Goal: Register for event/course

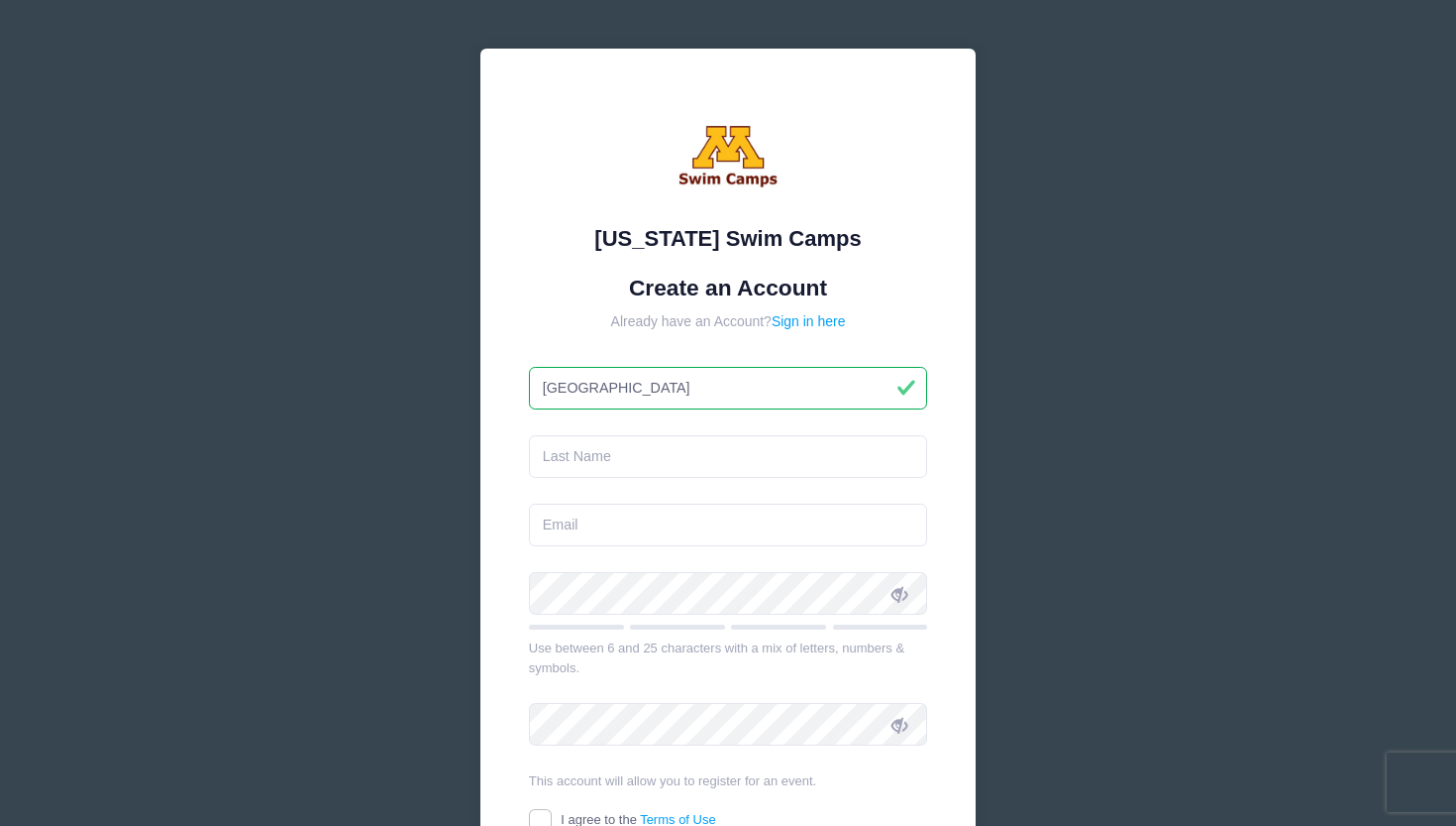
type input "Jena"
type input "Wirt"
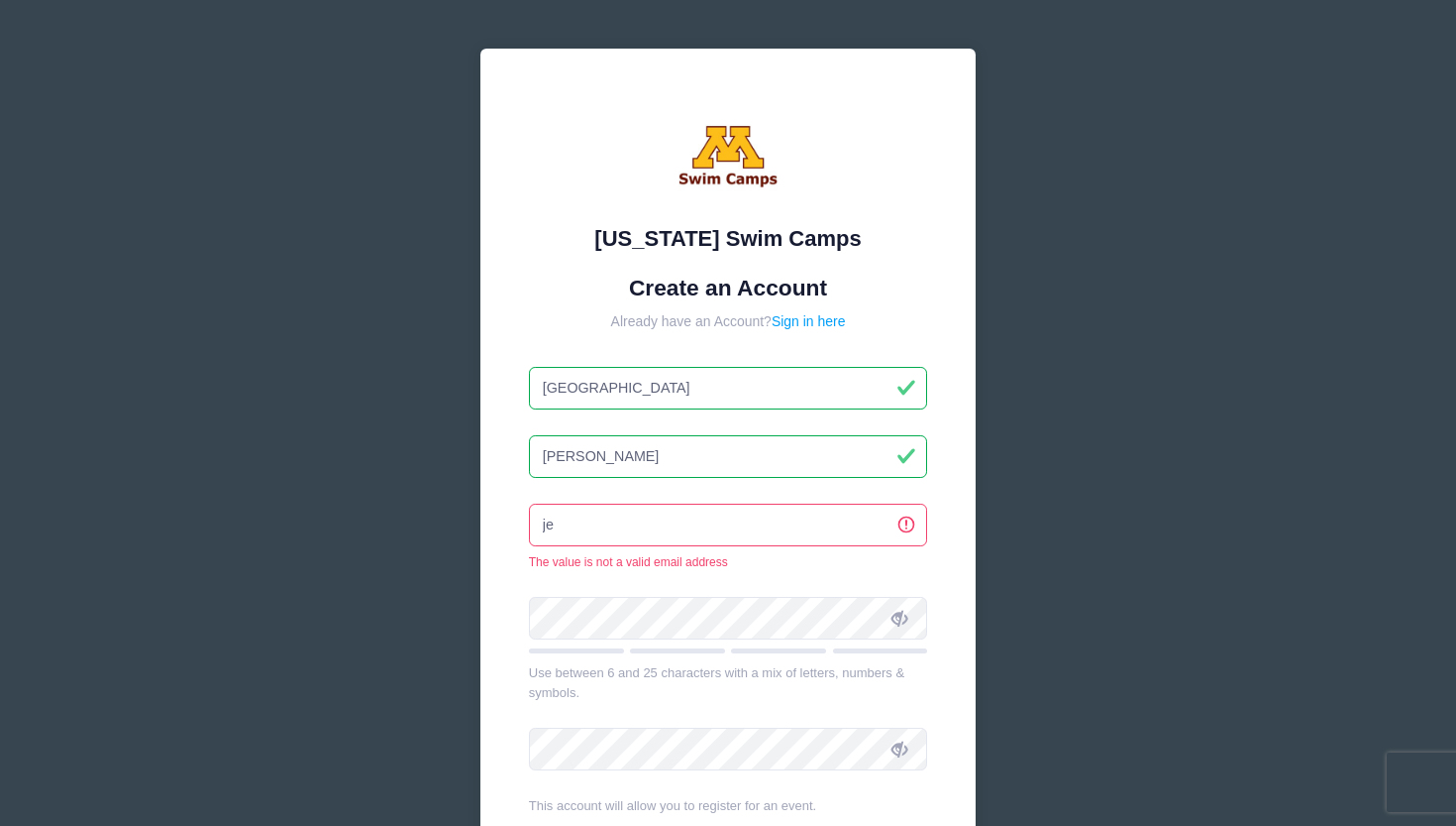
type input "j"
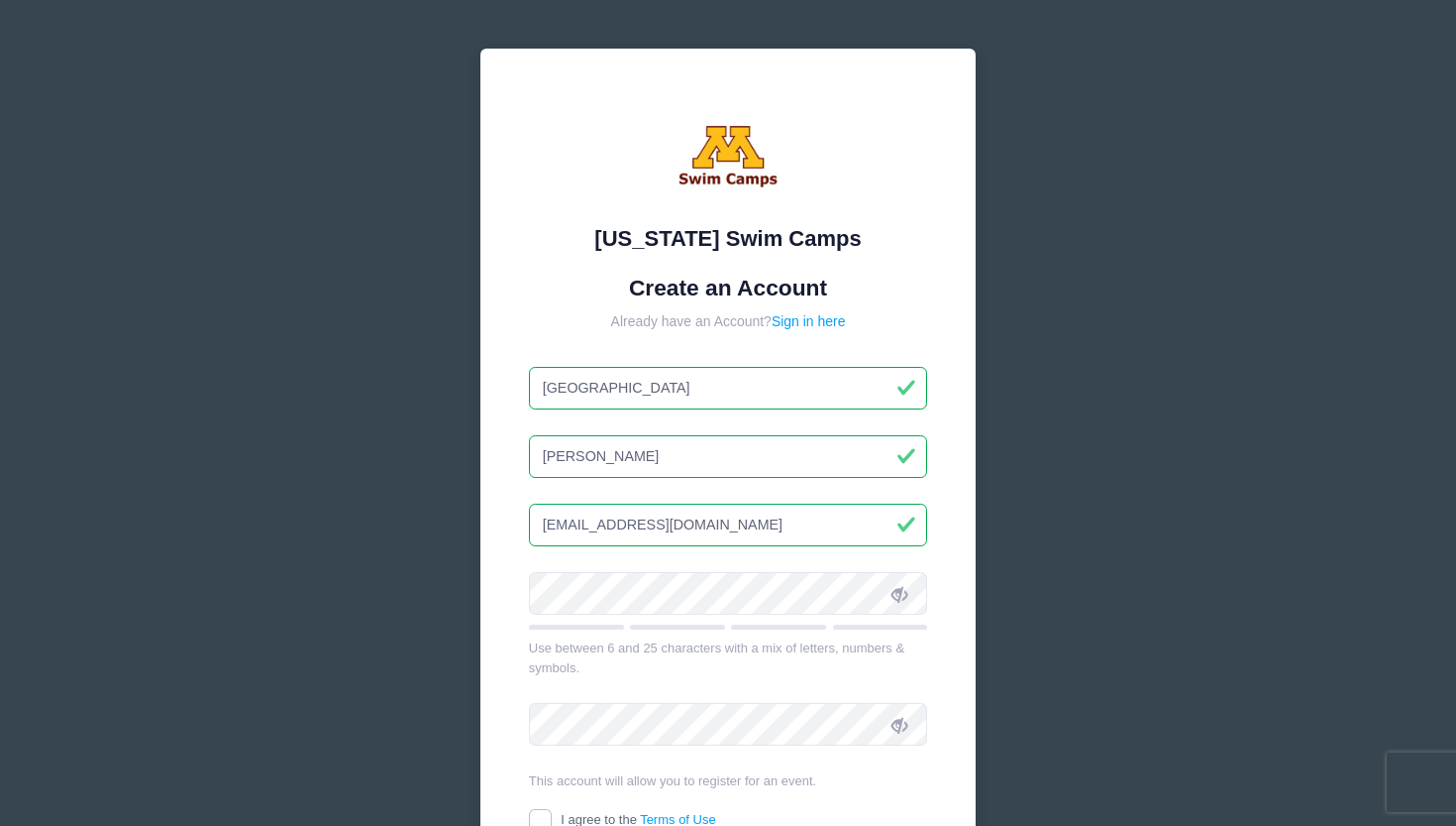
type input "[EMAIL_ADDRESS][DOMAIN_NAME]"
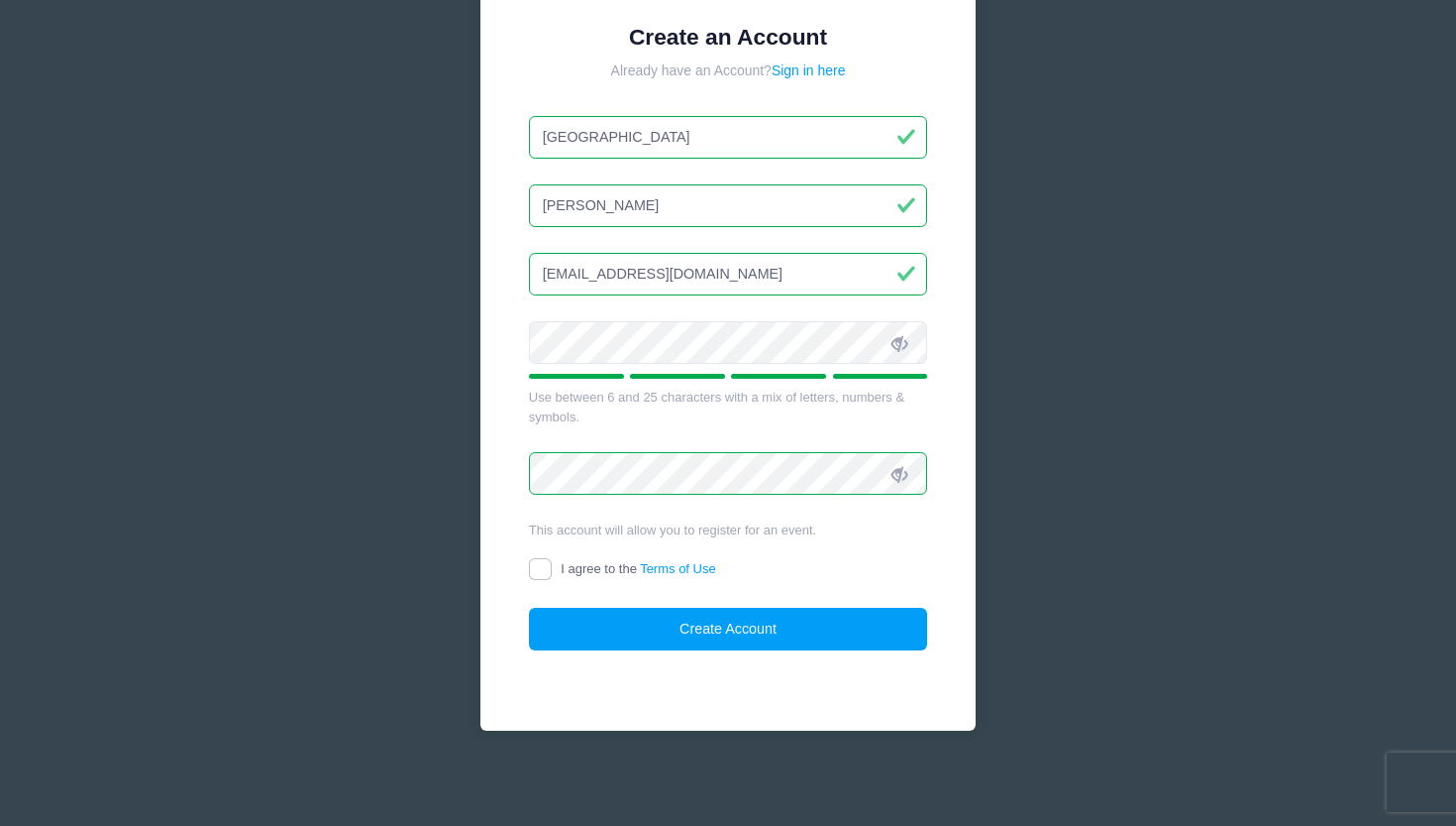
scroll to position [250, 0]
click at [542, 568] on input "I agree to the Terms of Use" at bounding box center [540, 570] width 23 height 23
checkbox input "true"
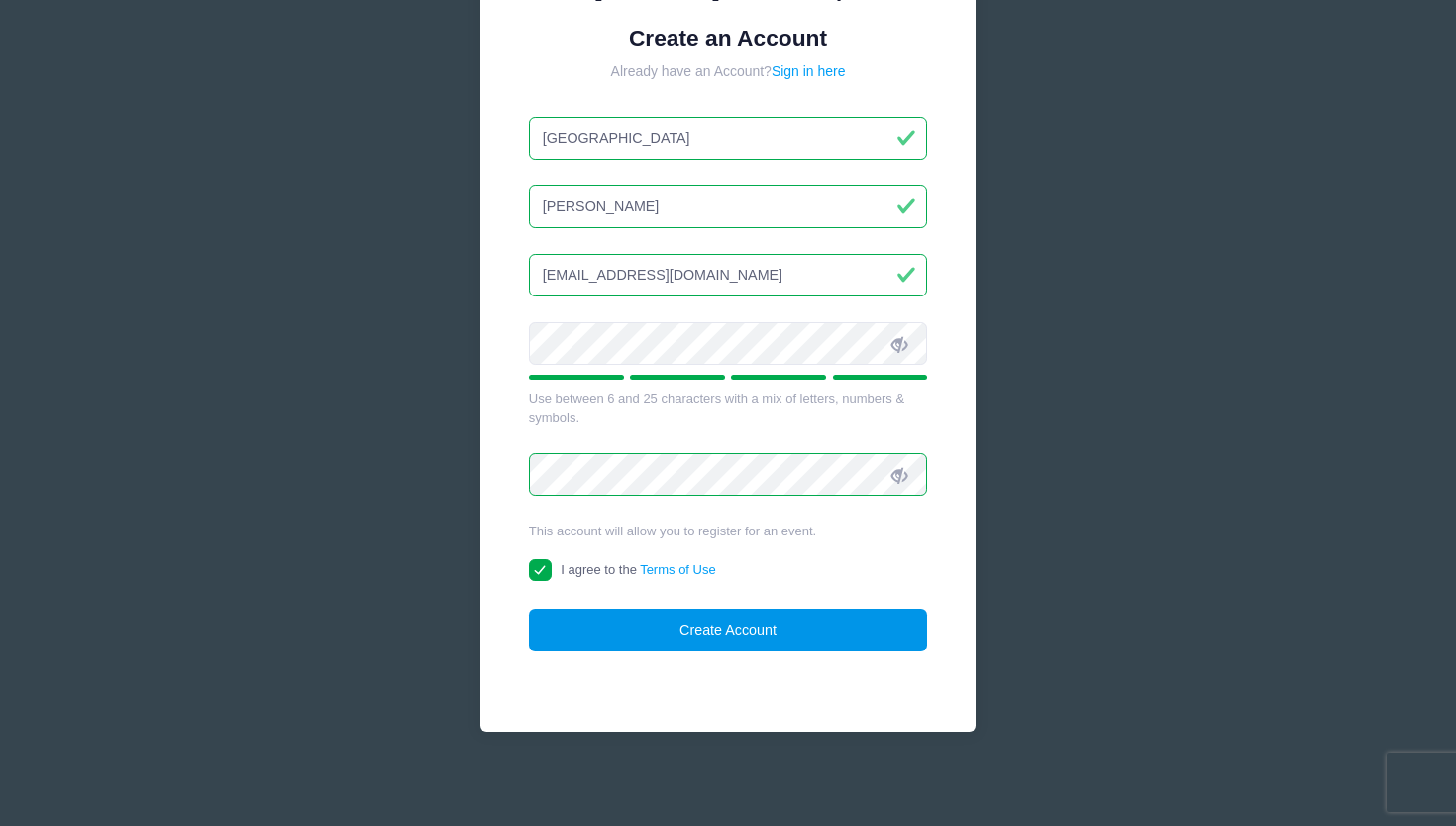
click at [701, 618] on button "Create Account" at bounding box center [728, 630] width 399 height 43
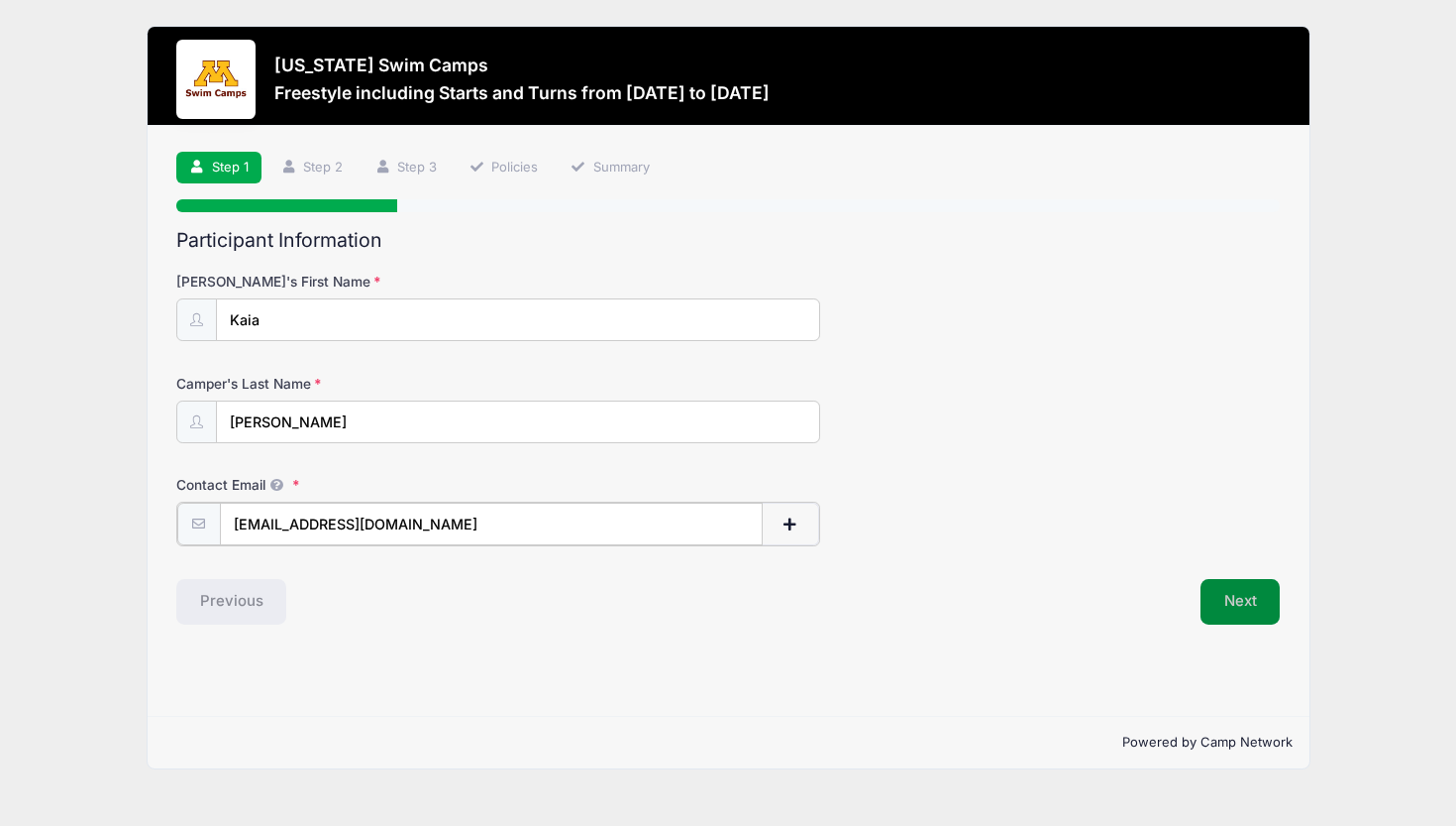
type input "[EMAIL_ADDRESS][DOMAIN_NAME]"
click at [1217, 588] on button "Next" at bounding box center [1241, 600] width 80 height 46
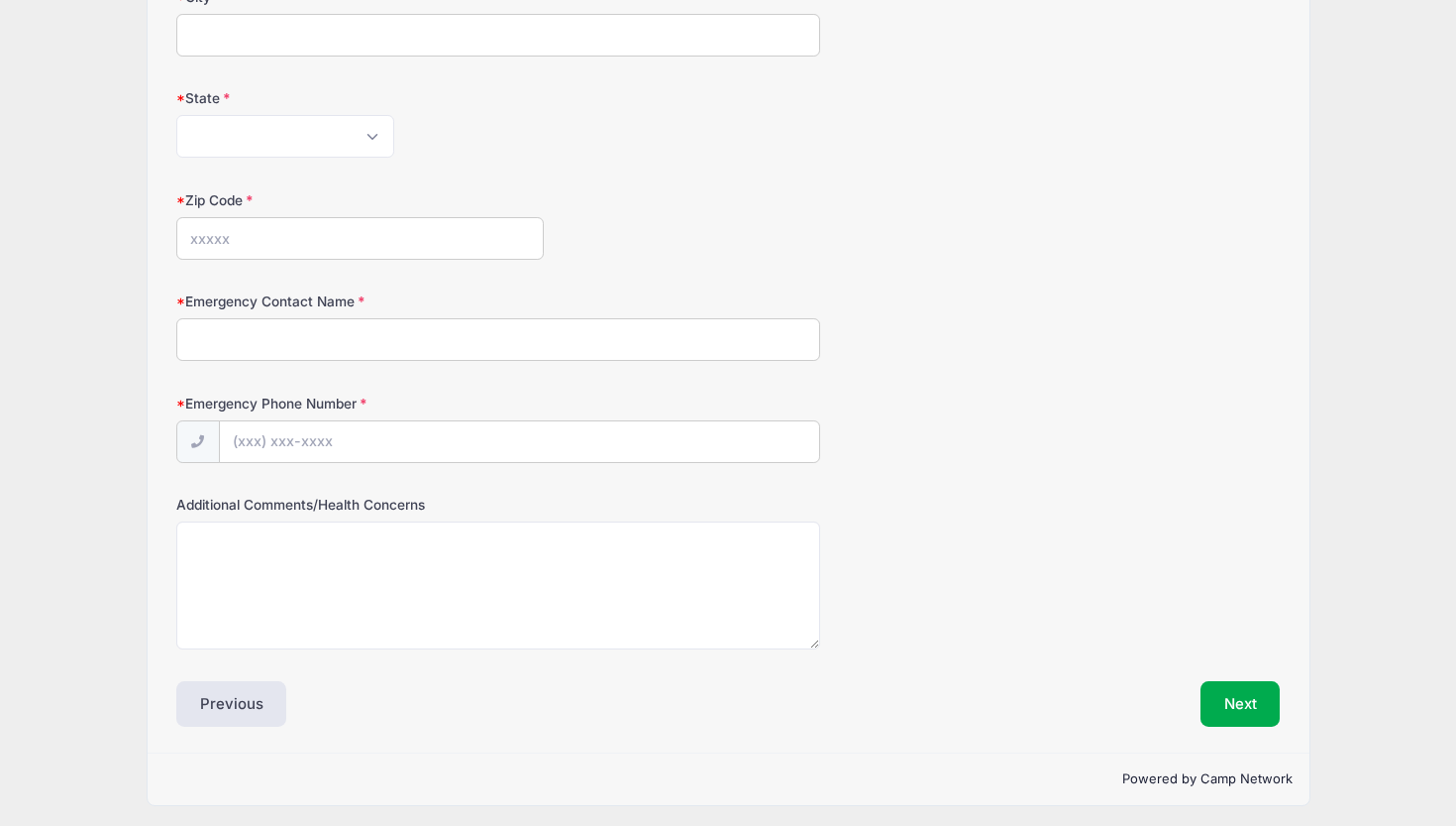
scroll to position [892, 0]
click at [230, 703] on button "Previous" at bounding box center [232, 706] width 111 height 46
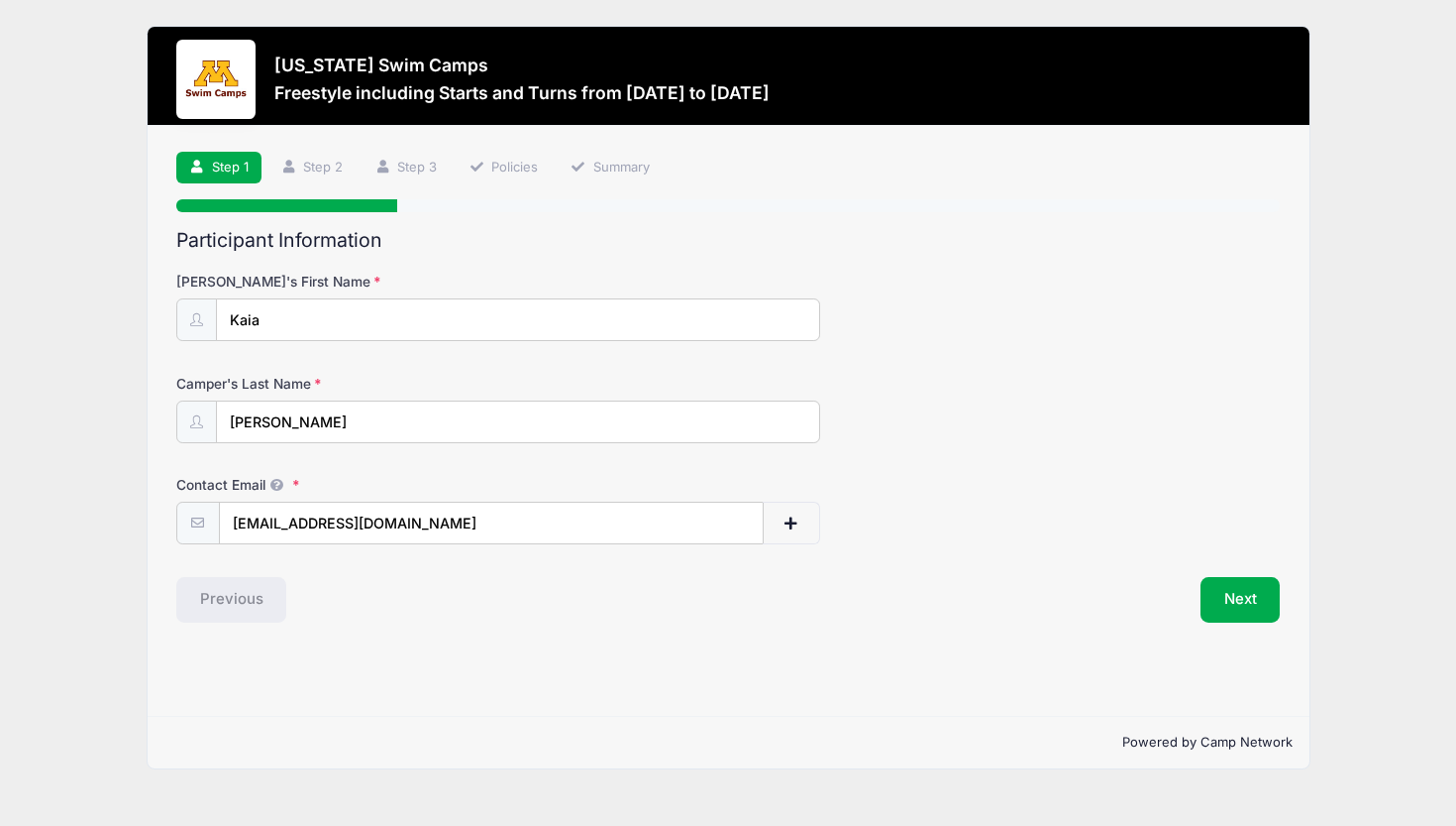
scroll to position [0, 0]
click at [1232, 600] on button "Next" at bounding box center [1241, 600] width 80 height 46
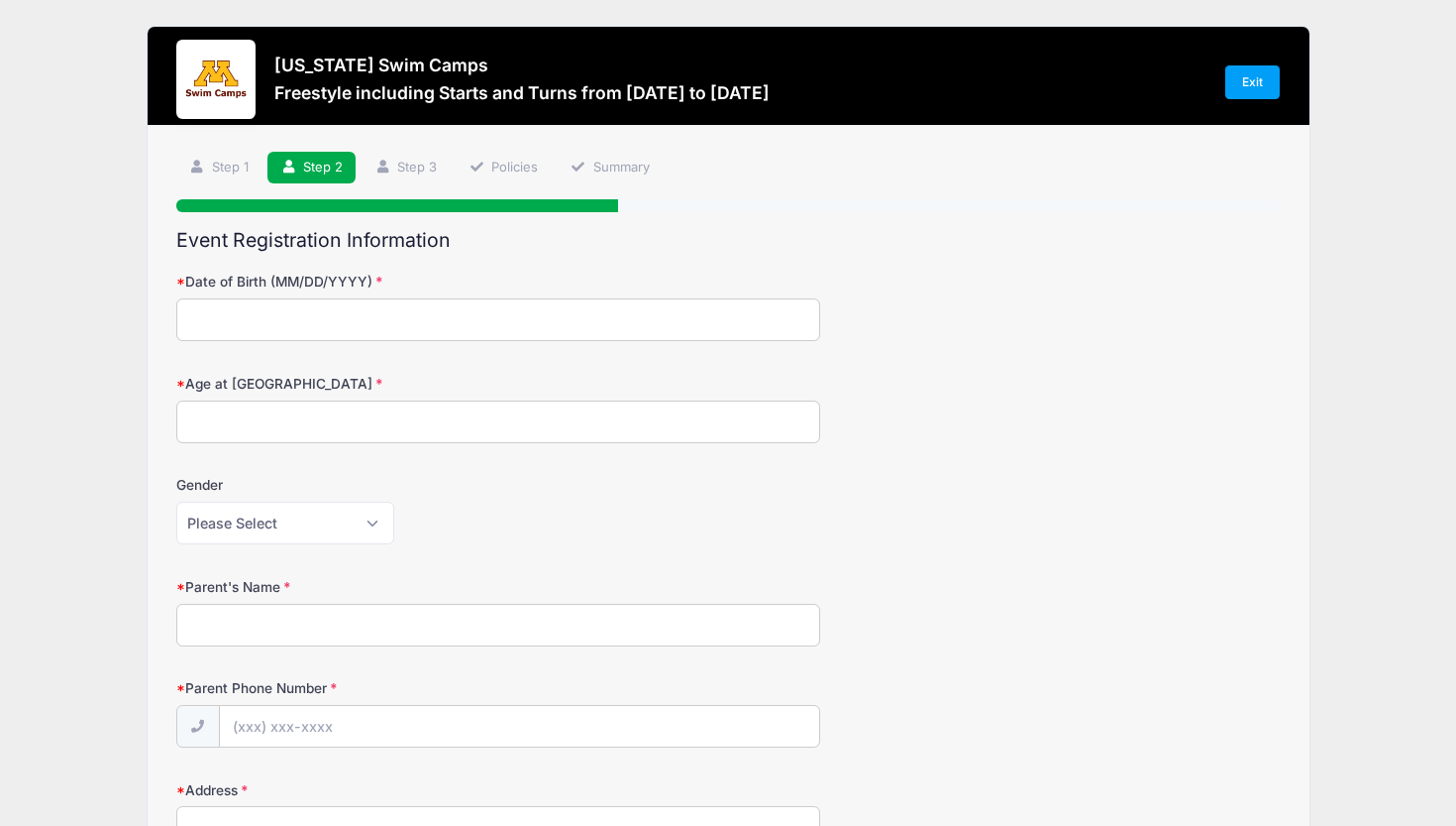
click at [255, 315] on input "Date of Birth (MM/DD/YYYY)" at bounding box center [499, 319] width 644 height 43
type input "[DATE]"
type input "9"
select select "[DEMOGRAPHIC_DATA]"
type input "[PERSON_NAME]"
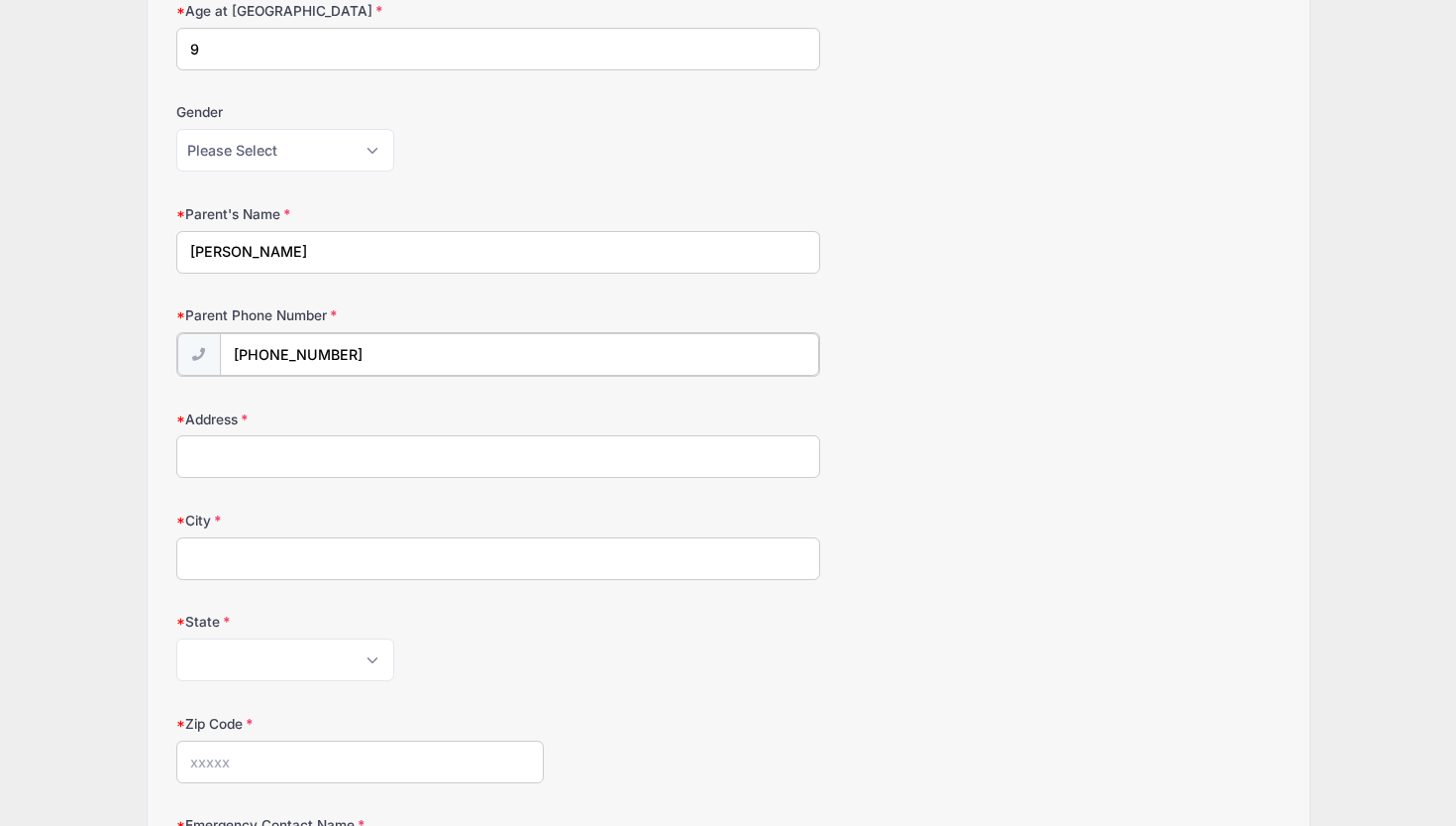
scroll to position [385, 0]
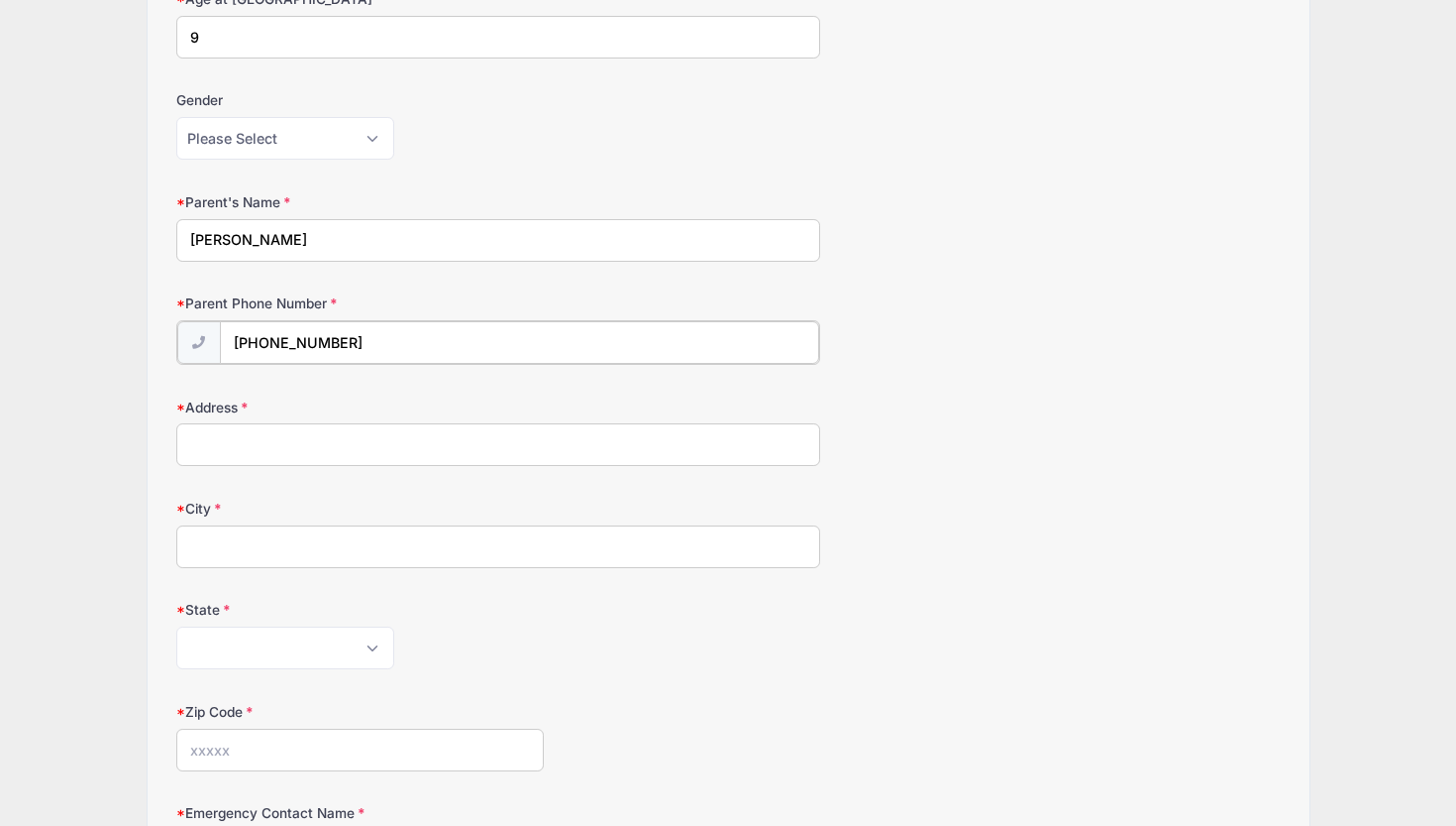
type input "[PHONE_NUMBER]"
type input "[STREET_ADDRESS]"
type input "[GEOGRAPHIC_DATA]"
select select "MN"
type input "55410"
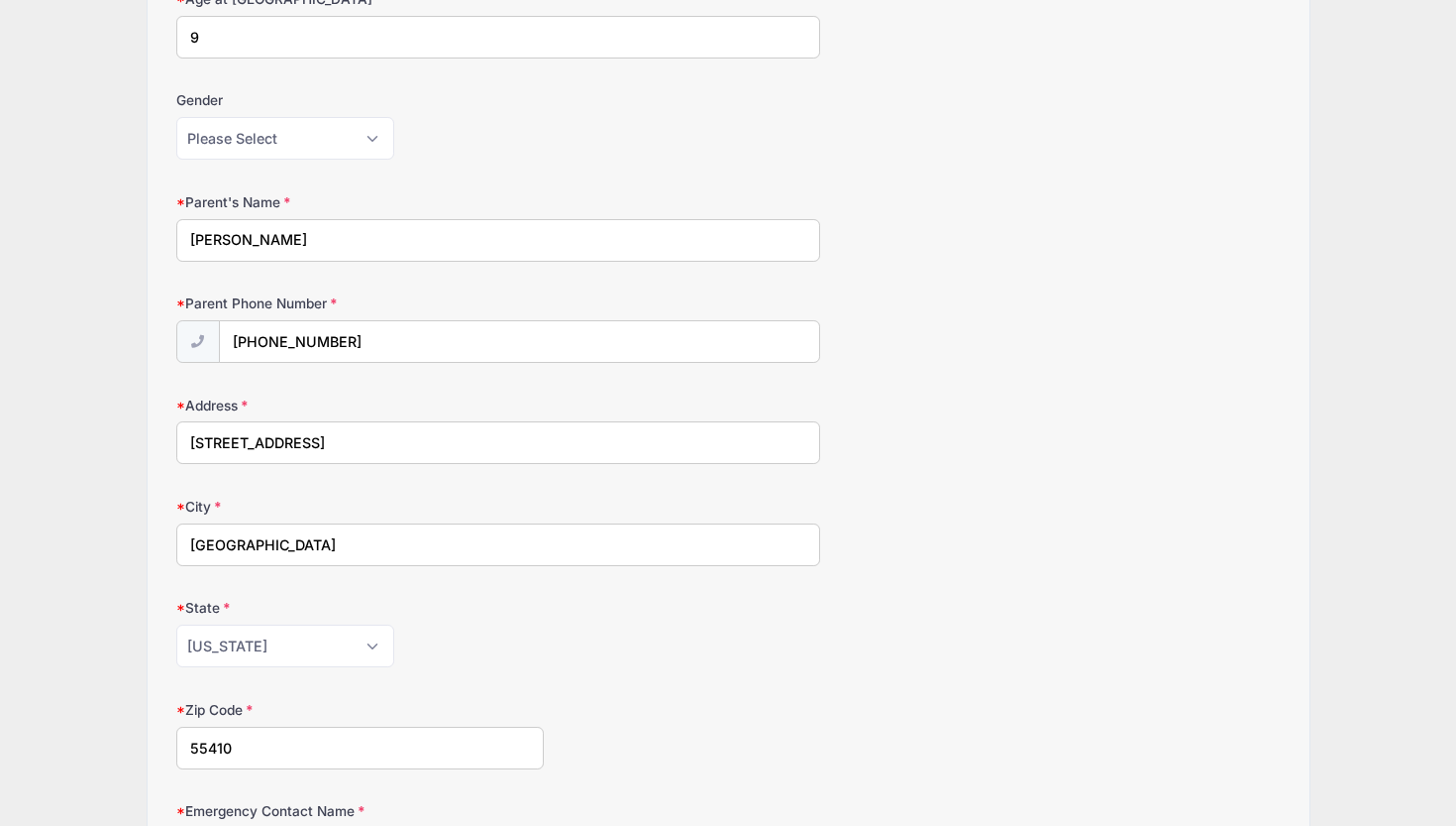
scroll to position [815, 0]
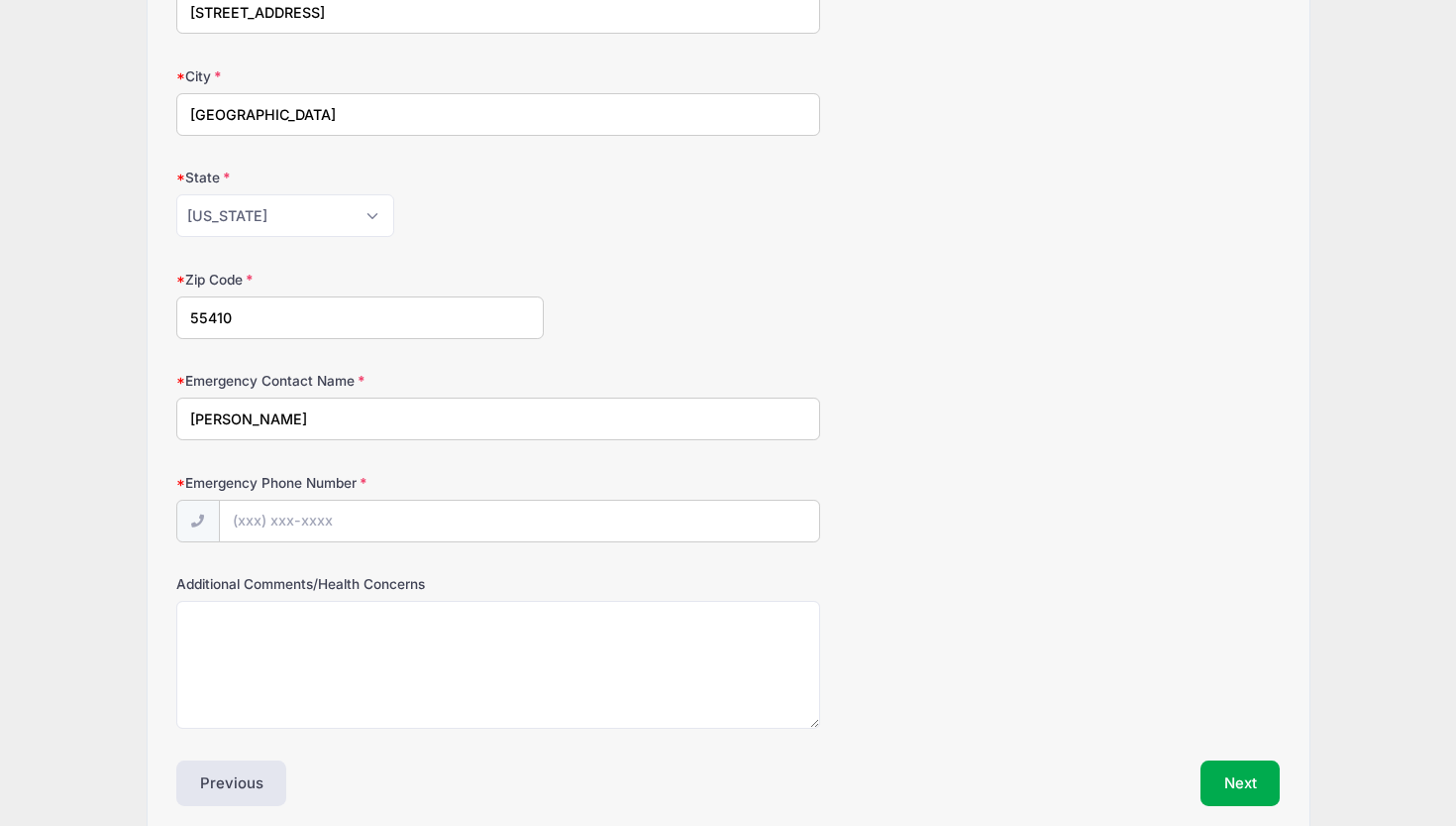
type input "[PERSON_NAME]"
type input "[PHONE_NUMBER]"
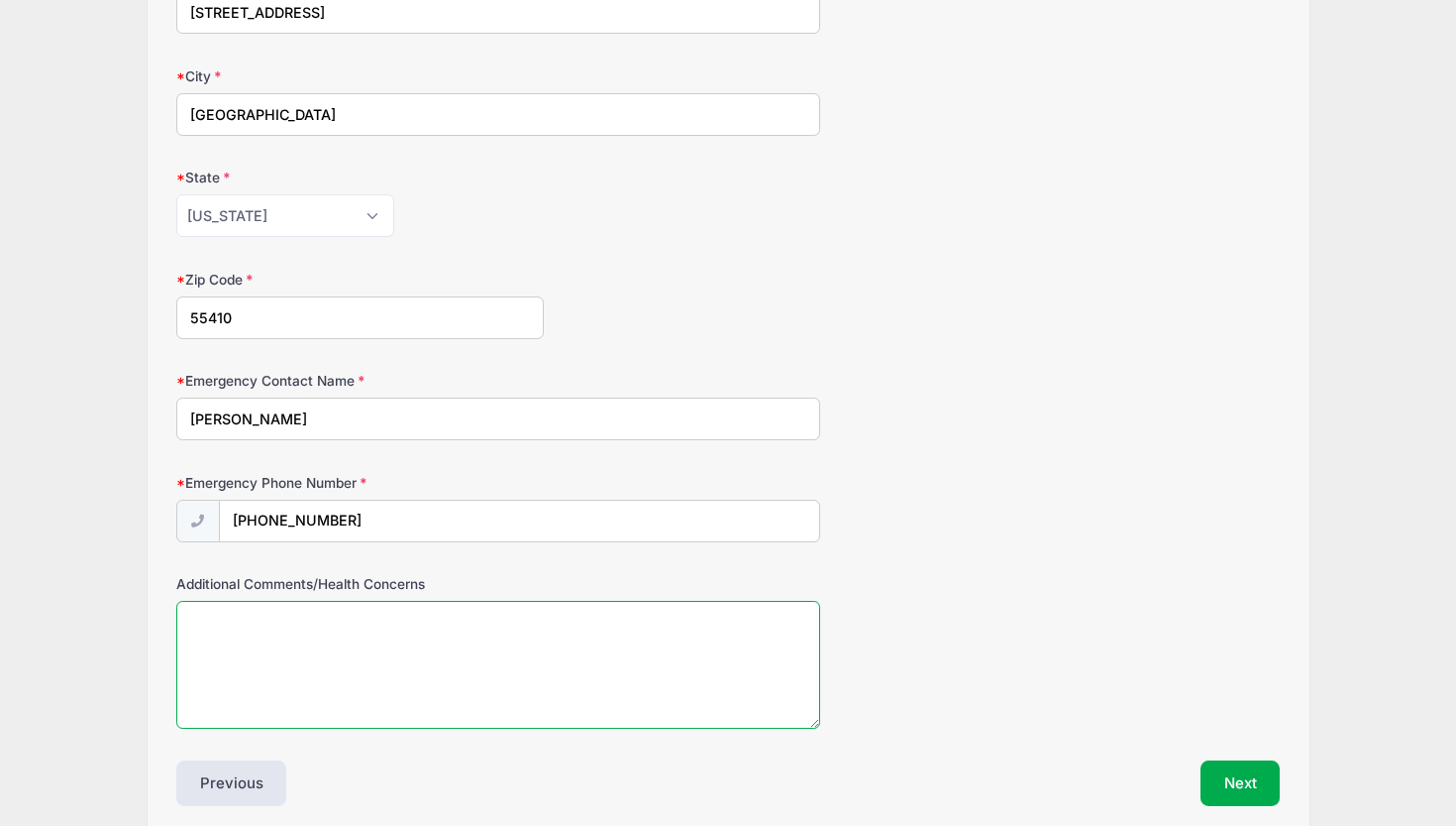
click at [423, 673] on textarea "Additional Comments/Health Concerns" at bounding box center [499, 664] width 644 height 128
type textarea "n/a"
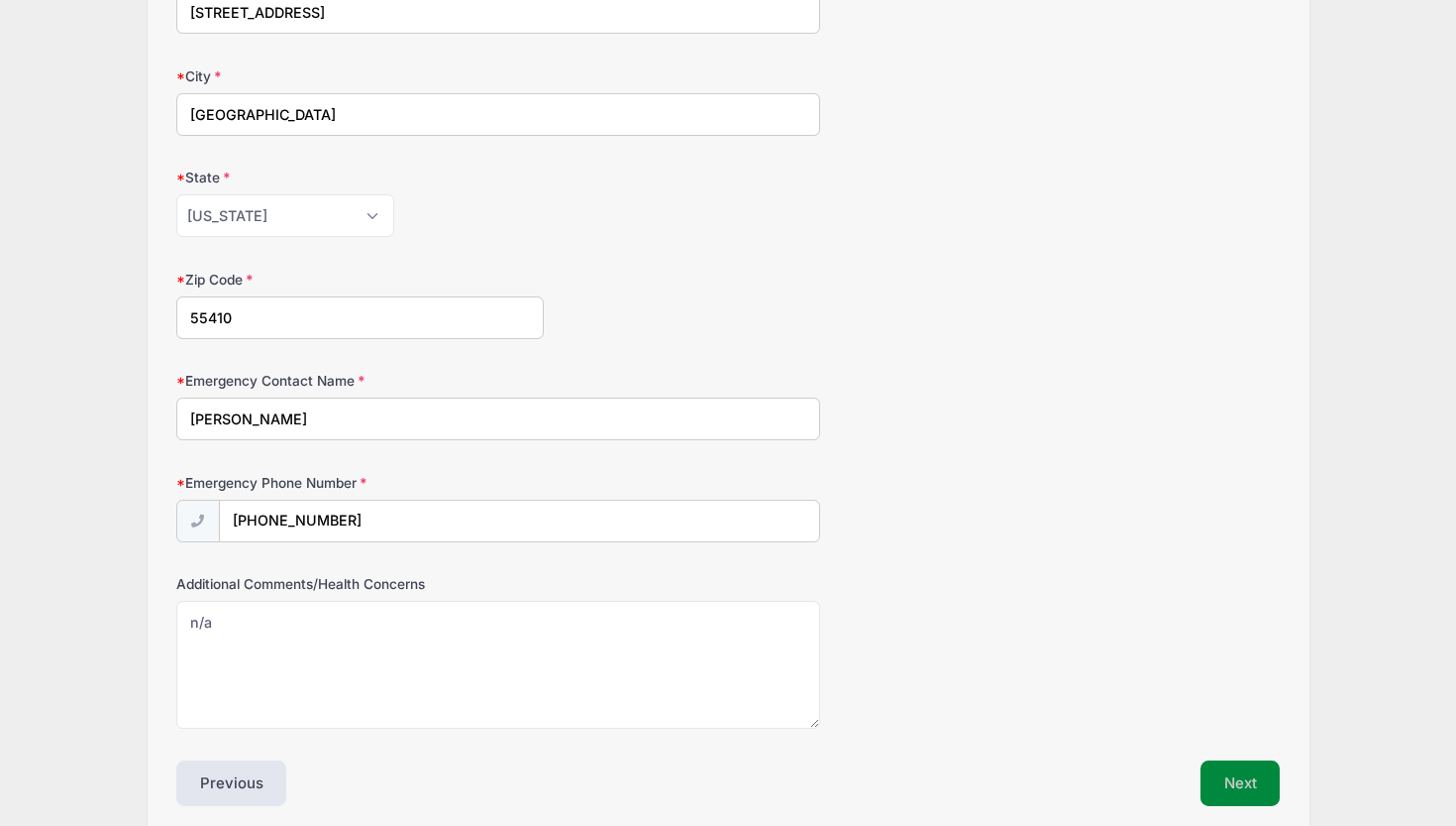
click at [1234, 764] on button "Next" at bounding box center [1241, 783] width 80 height 46
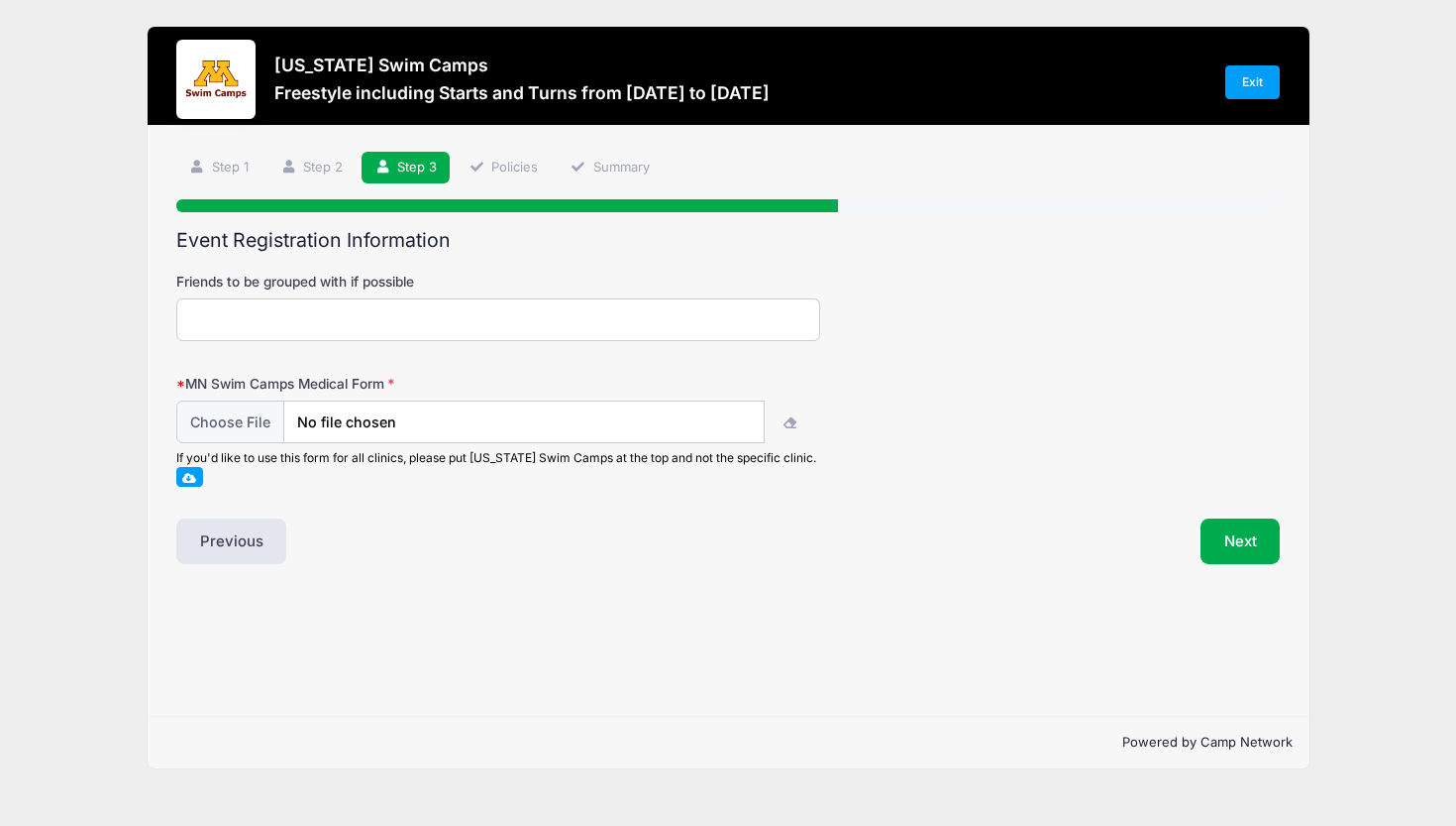
scroll to position [0, 0]
click at [389, 328] on input "Friends to be grouped with if possible" at bounding box center [499, 319] width 644 height 43
type input "[PERSON_NAME]"
click at [434, 428] on input "file" at bounding box center [471, 421] width 589 height 43
click at [348, 421] on input "file" at bounding box center [471, 421] width 589 height 43
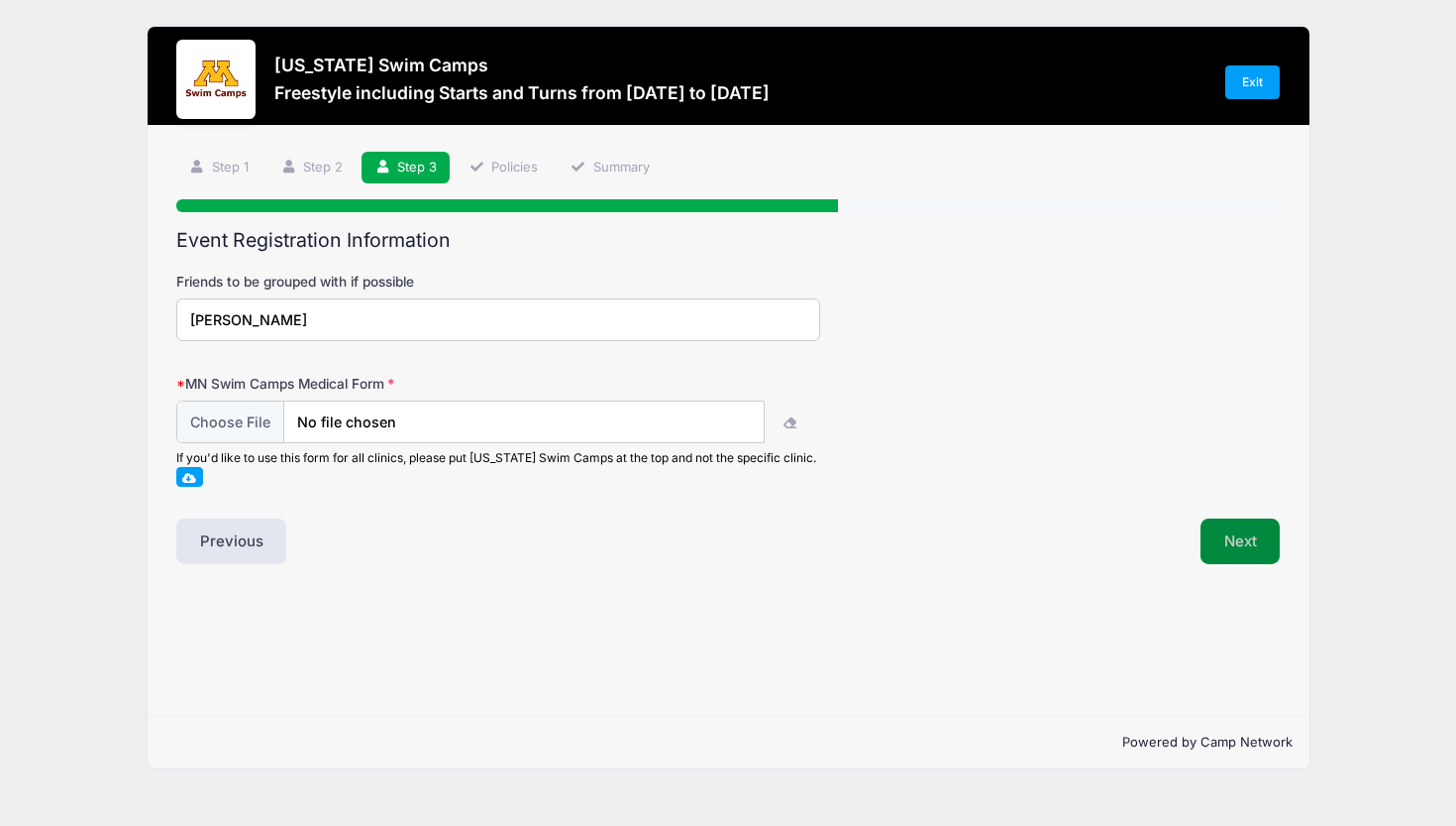
click at [1241, 537] on button "Next" at bounding box center [1241, 541] width 80 height 46
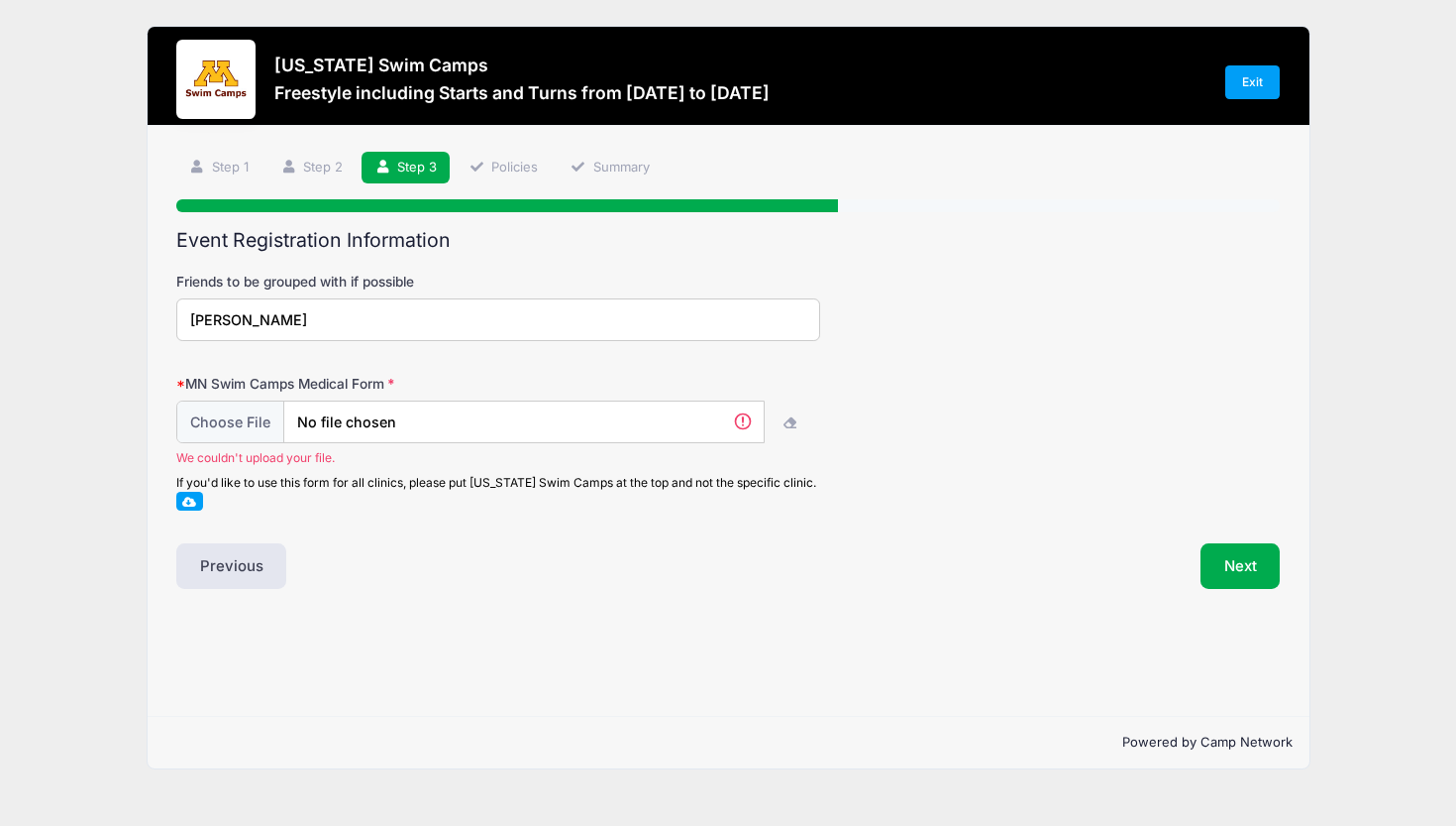
click at [190, 502] on span at bounding box center [189, 501] width 14 height 11
click at [742, 420] on input "file" at bounding box center [471, 421] width 589 height 43
click at [222, 415] on input "file" at bounding box center [471, 421] width 589 height 43
type input "C:\fakepath\UMN Swim Clinic.pdf"
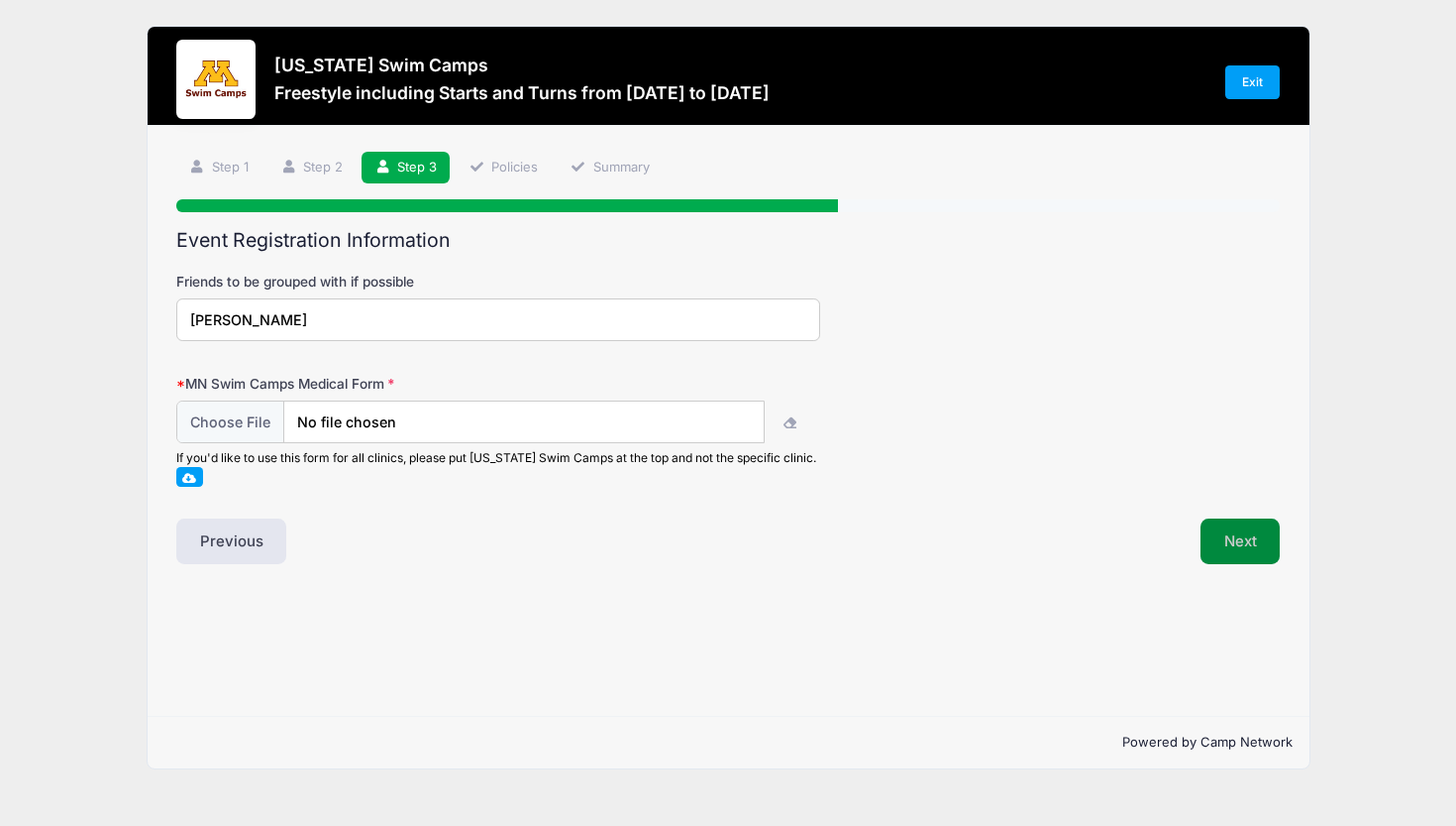
click at [1245, 543] on button "Next" at bounding box center [1241, 541] width 80 height 46
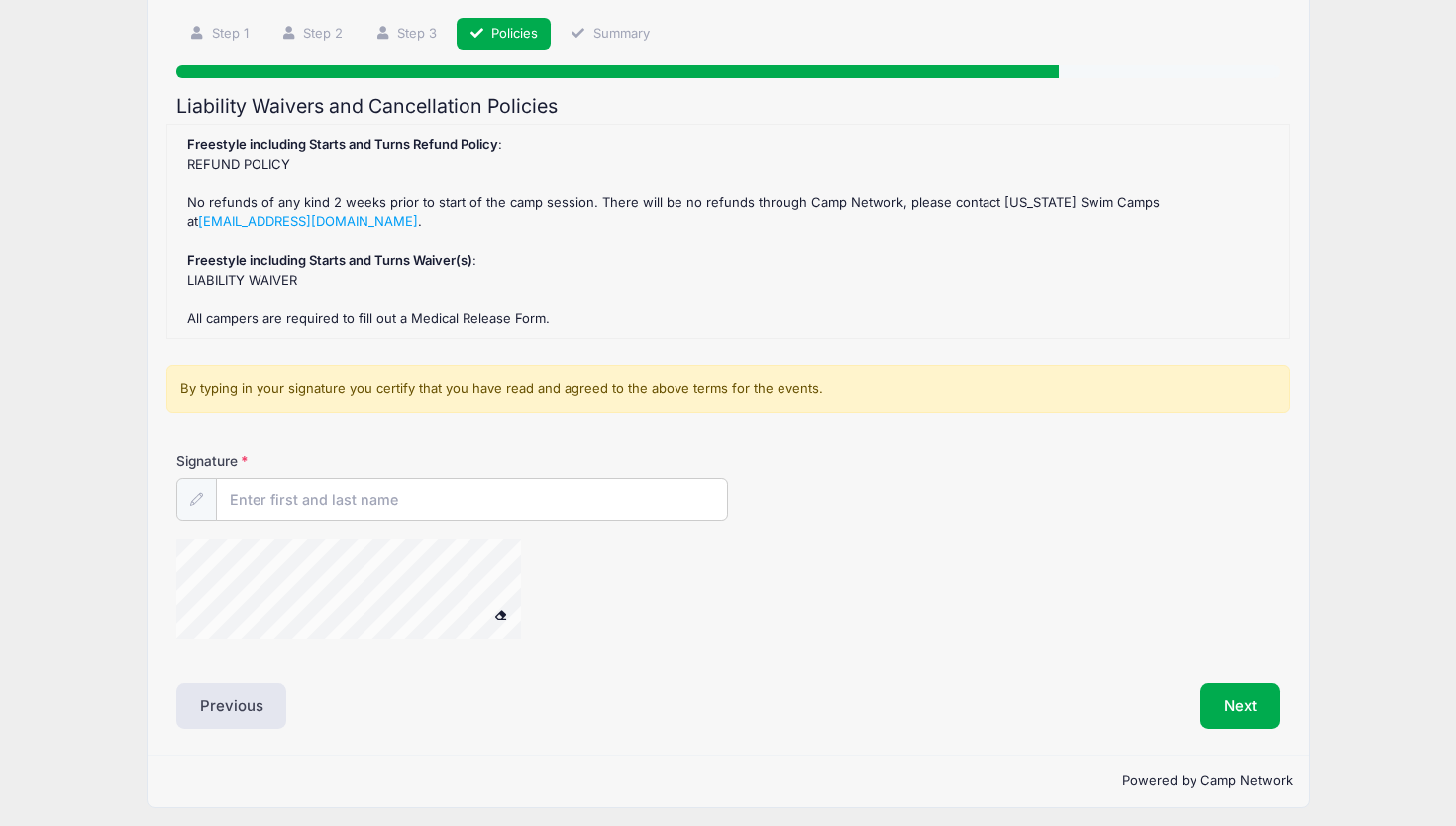
scroll to position [133, 0]
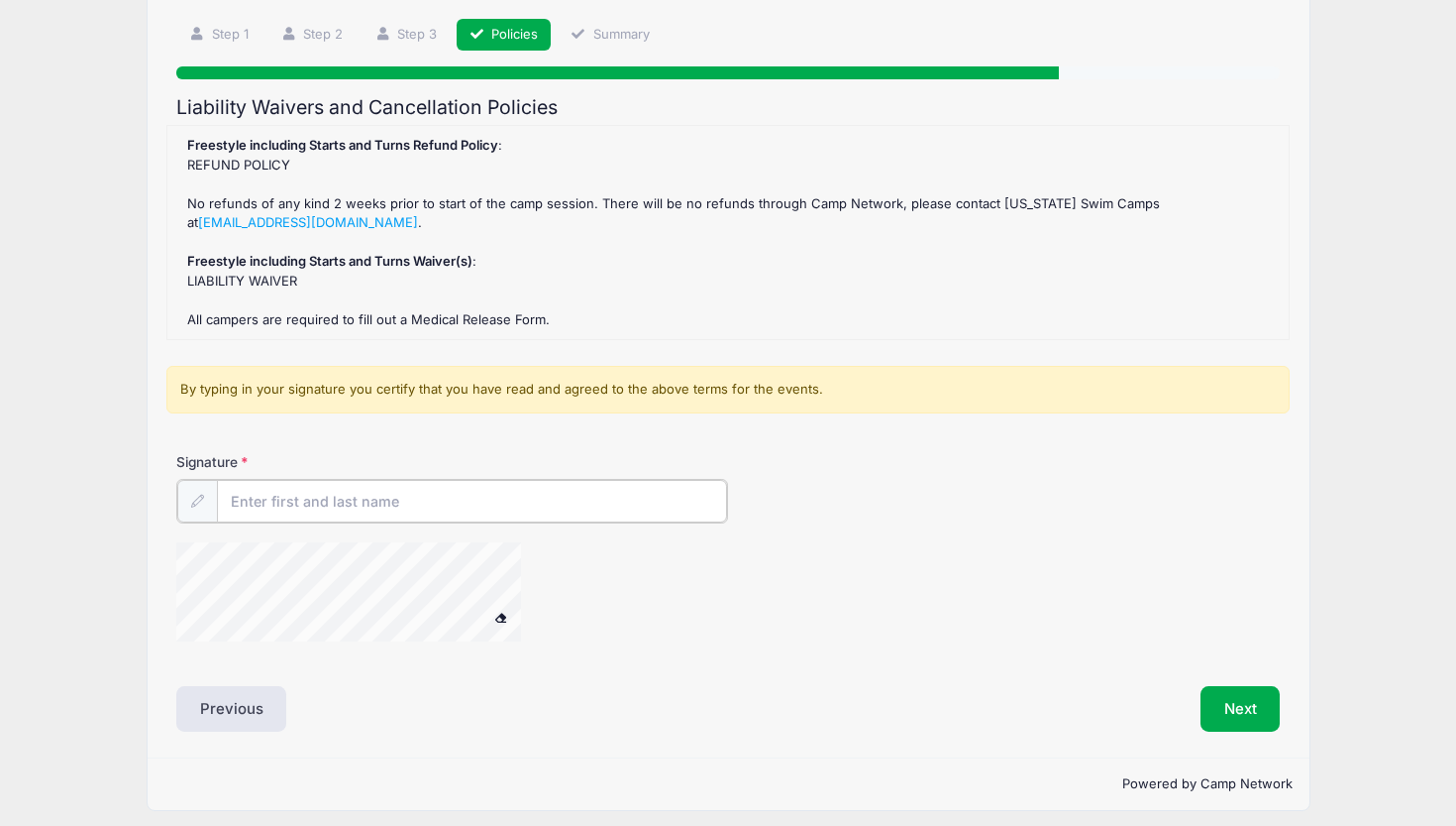
click at [268, 499] on input "Signature" at bounding box center [472, 501] width 510 height 43
type input "[PERSON_NAME]"
click at [1233, 684] on button "Next" at bounding box center [1241, 707] width 80 height 46
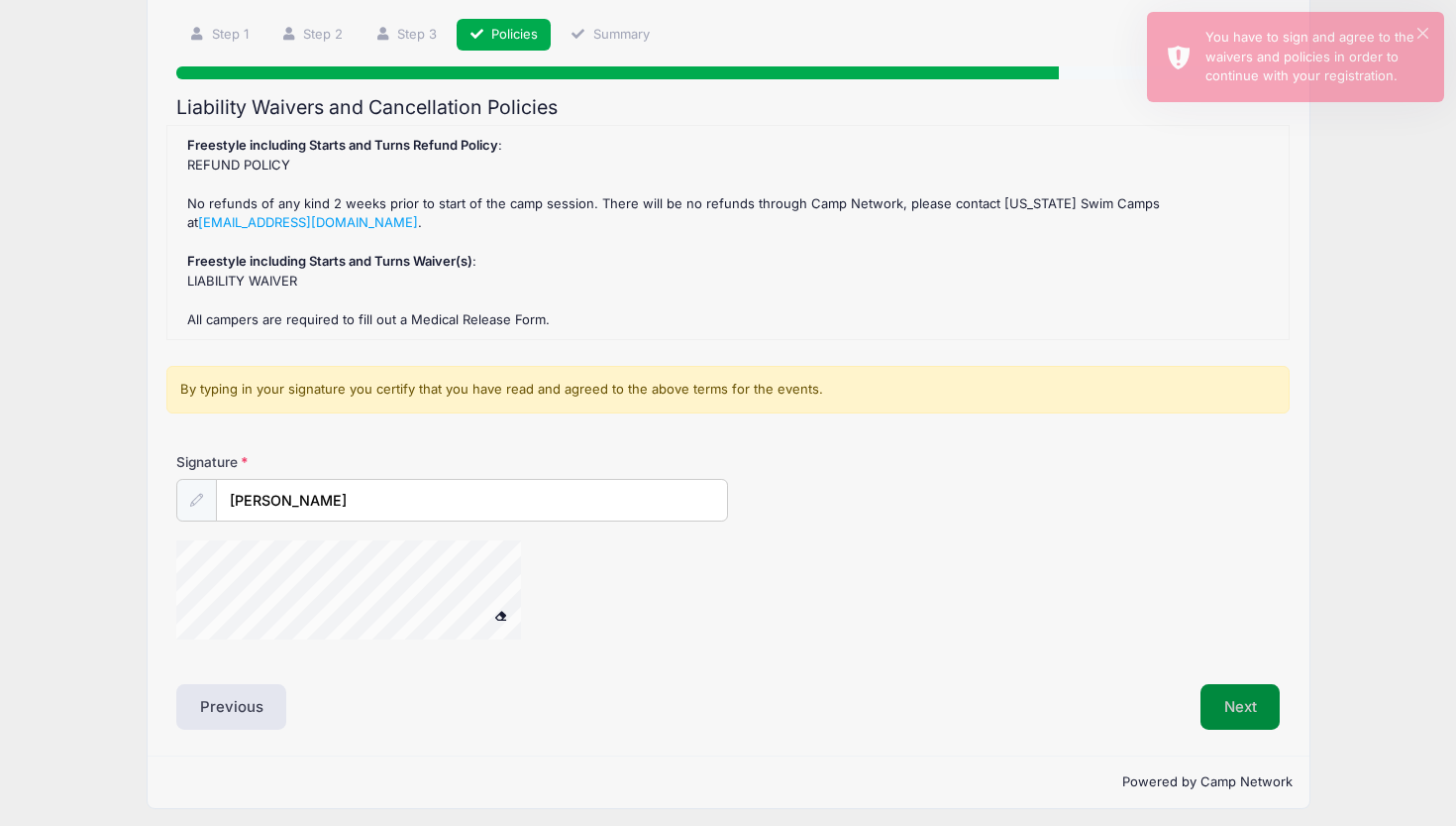
click at [1228, 695] on button "Next" at bounding box center [1241, 707] width 80 height 46
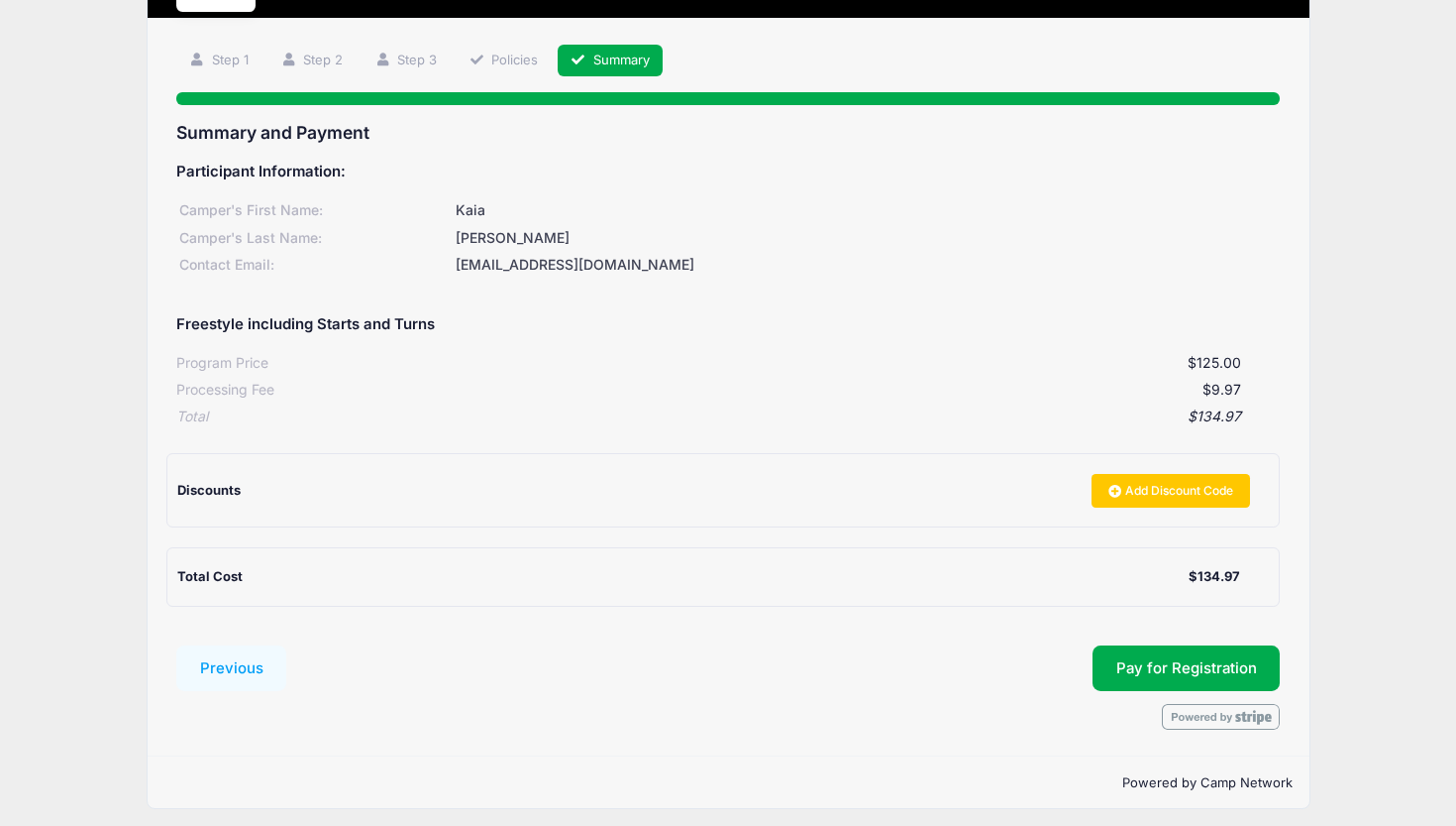
scroll to position [106, 0]
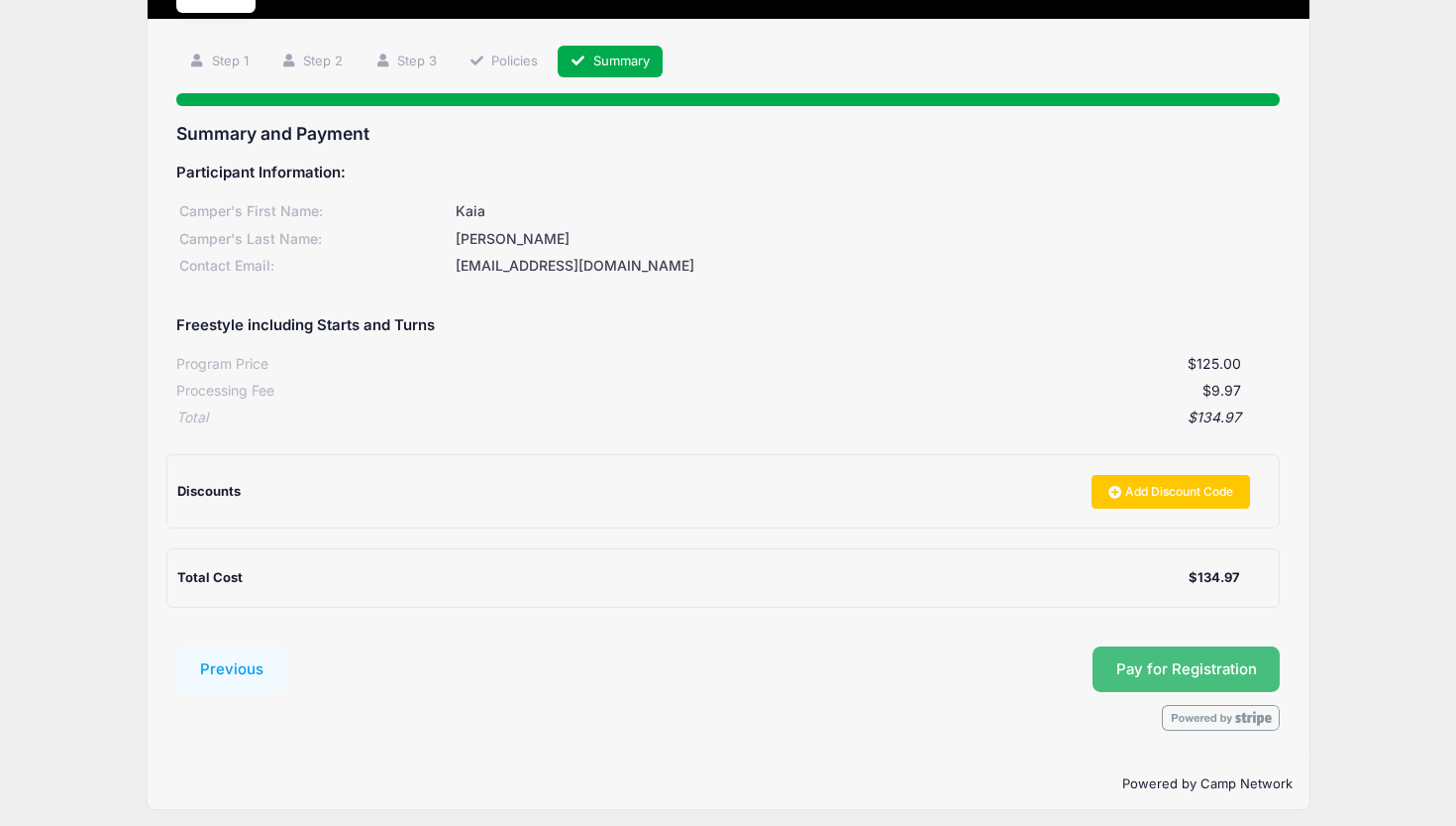
click at [1164, 660] on button "Pay for Registration" at bounding box center [1187, 669] width 188 height 46
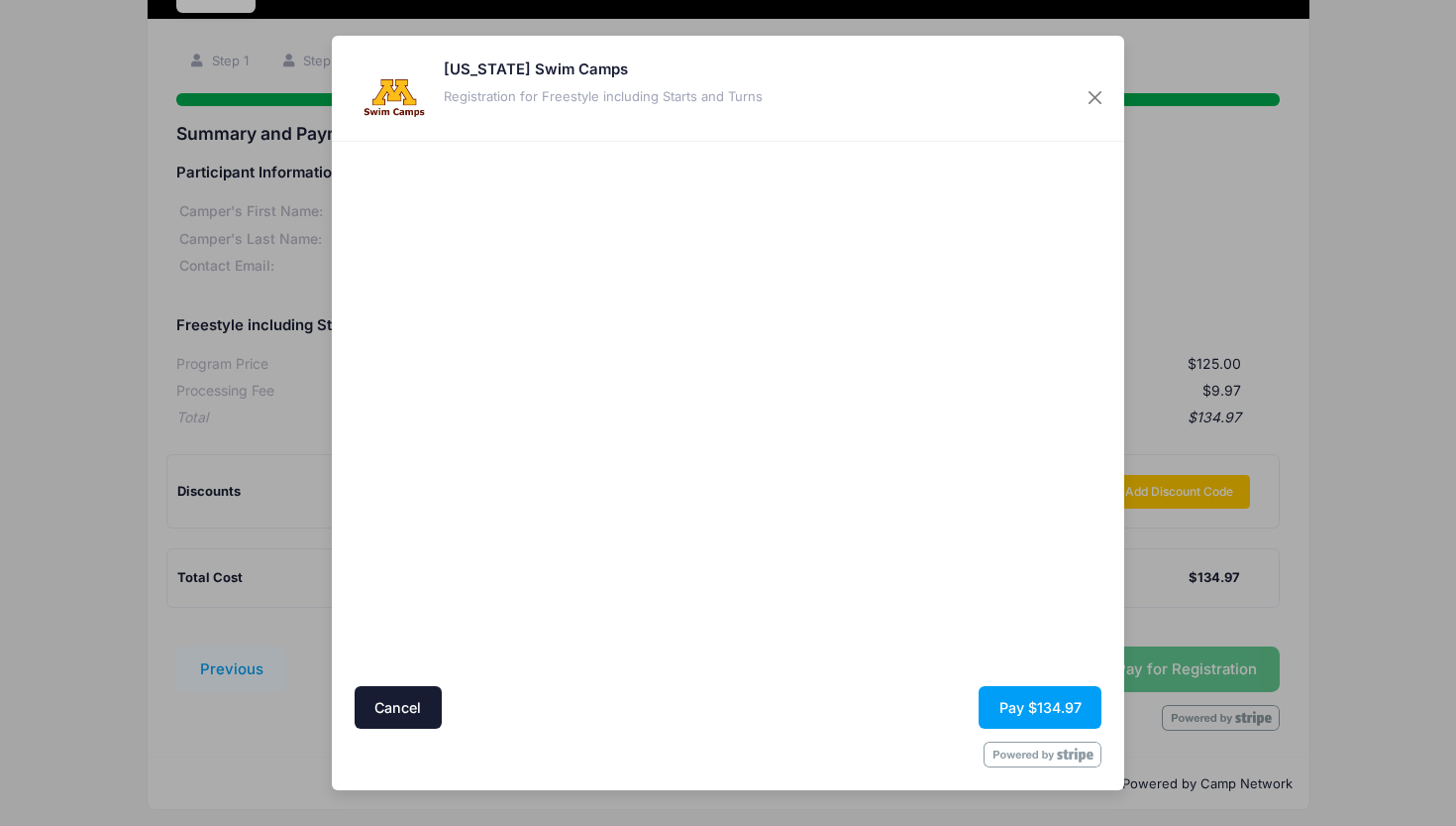
click at [948, 657] on div at bounding box center [921, 414] width 365 height 526
click at [1051, 698] on button "Pay $134.97" at bounding box center [1041, 707] width 123 height 43
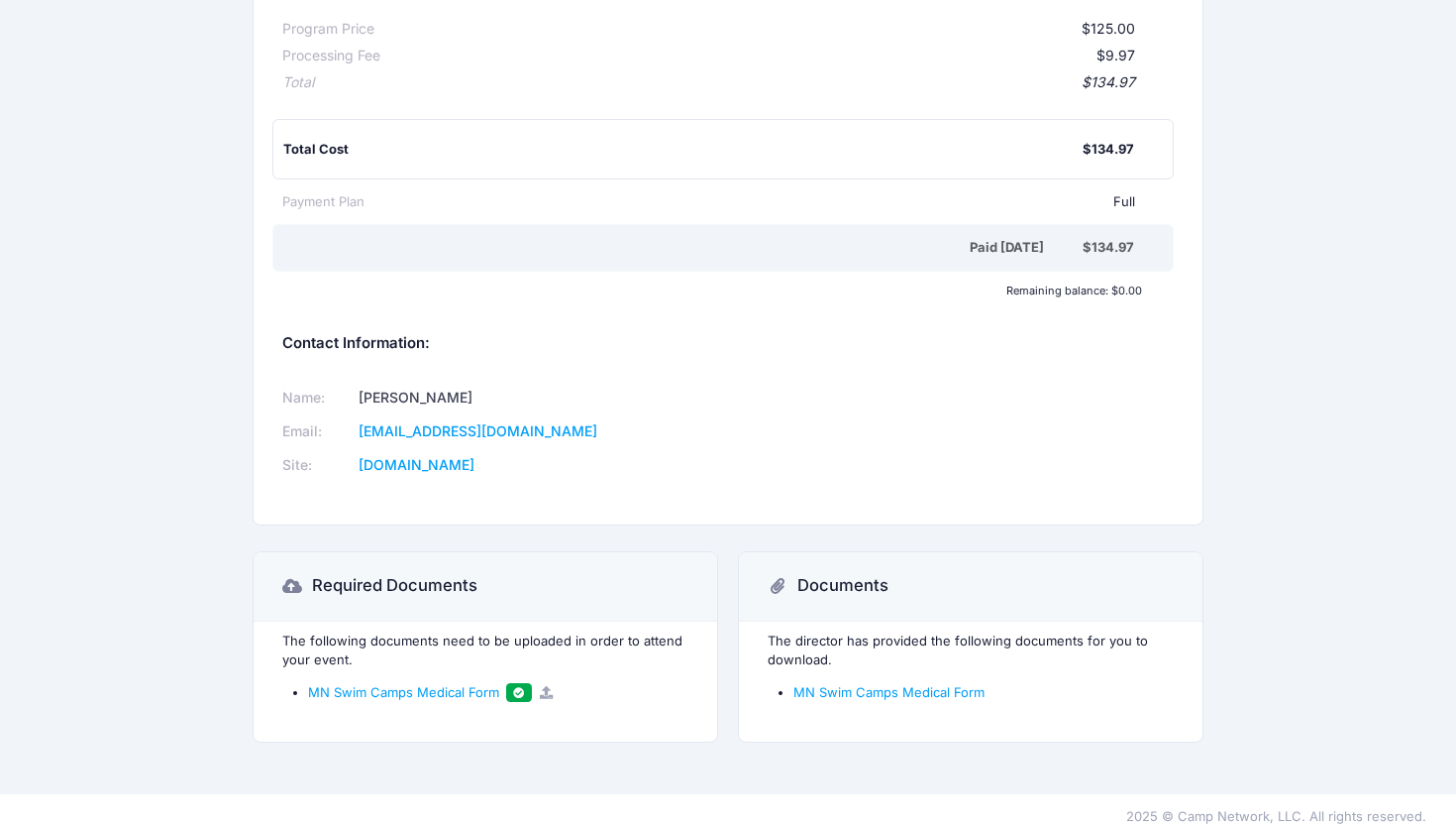
scroll to position [280, 0]
click at [452, 686] on span "MN Swim Camps Medical Form" at bounding box center [403, 694] width 191 height 16
click at [908, 686] on link "MN Swim Camps Medical Form" at bounding box center [889, 694] width 191 height 16
click at [547, 688] on icon at bounding box center [547, 694] width 16 height 13
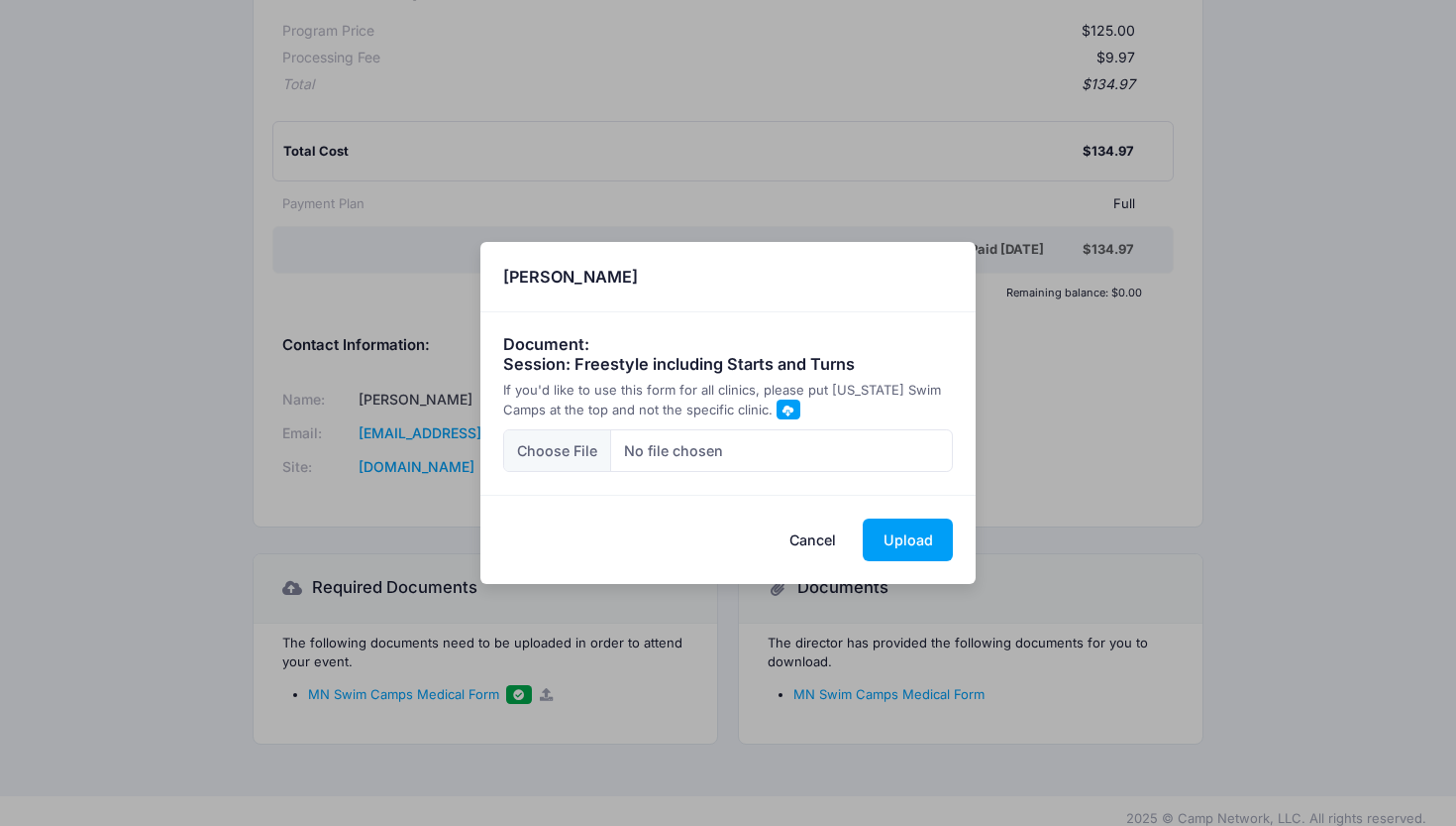
click at [814, 549] on button "Cancel" at bounding box center [814, 539] width 87 height 43
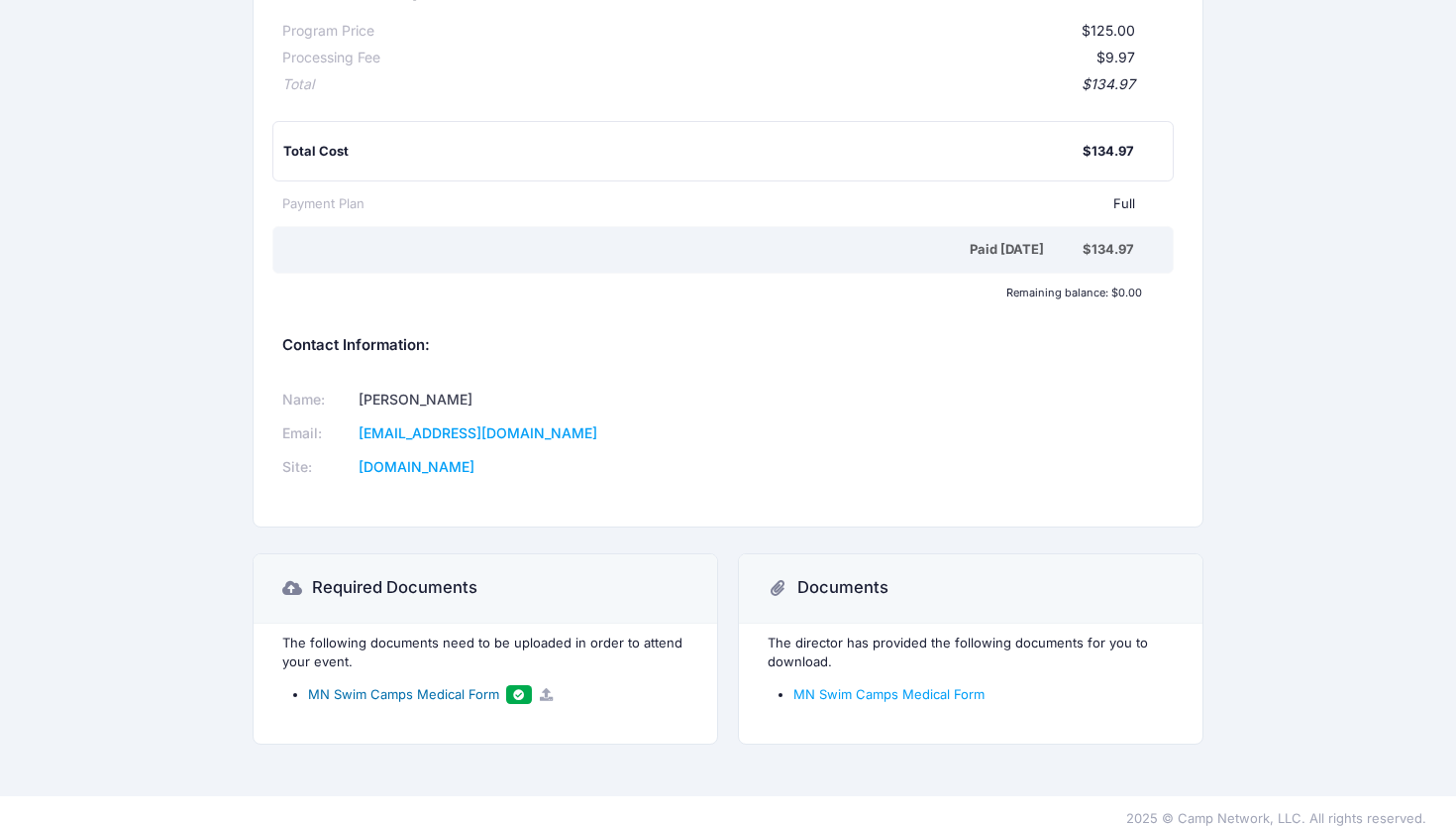
click at [417, 686] on span "MN Swim Camps Medical Form" at bounding box center [403, 694] width 191 height 16
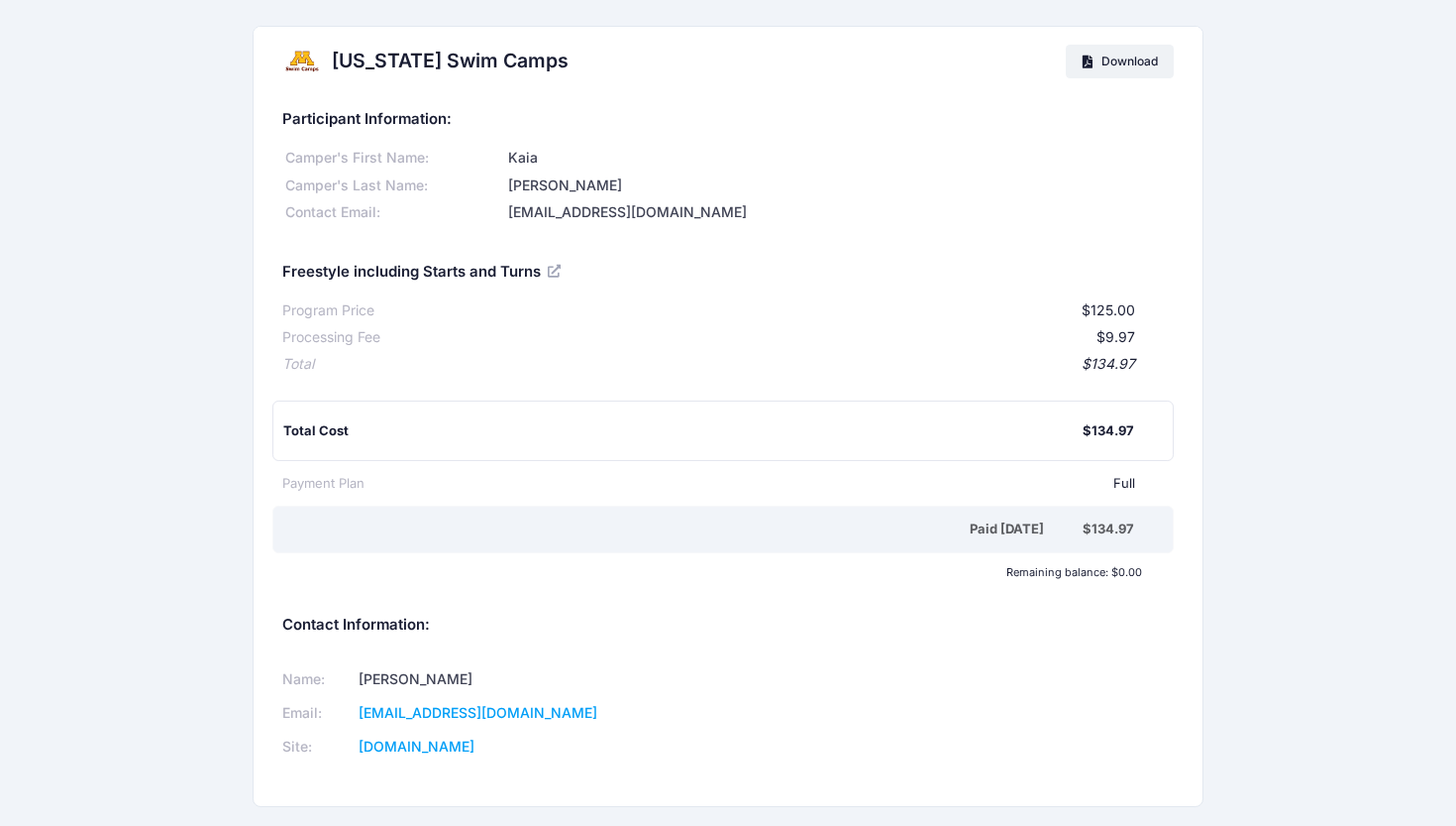
scroll to position [0, 0]
click at [1309, 105] on div "Minnesota Swim Camps Download Participant Information: Camper's First Name: Kai…" at bounding box center [728, 537] width 1456 height 1024
